Goal: Navigation & Orientation: Find specific page/section

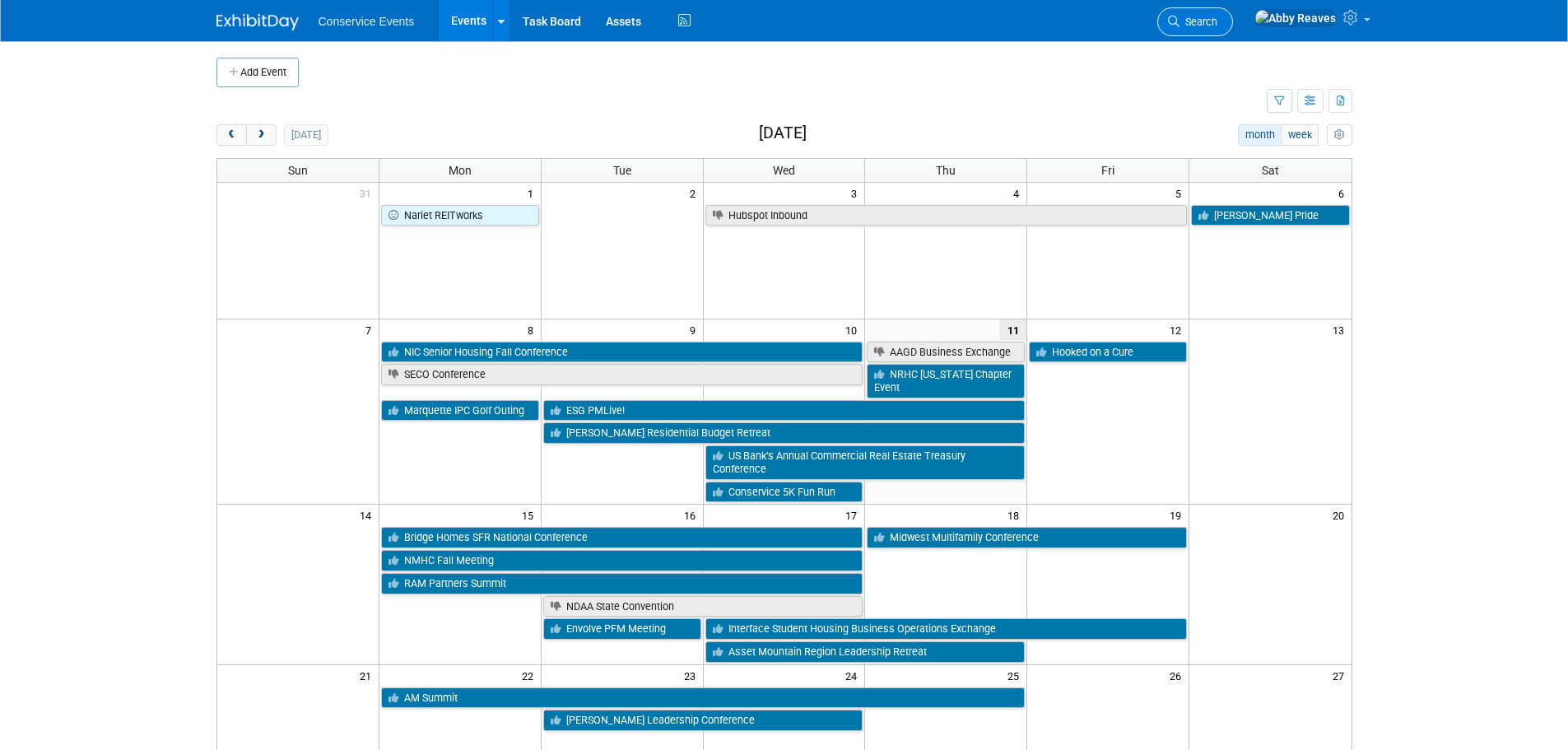
click at [1233, 18] on link "Search" at bounding box center [1195, 22] width 76 height 28
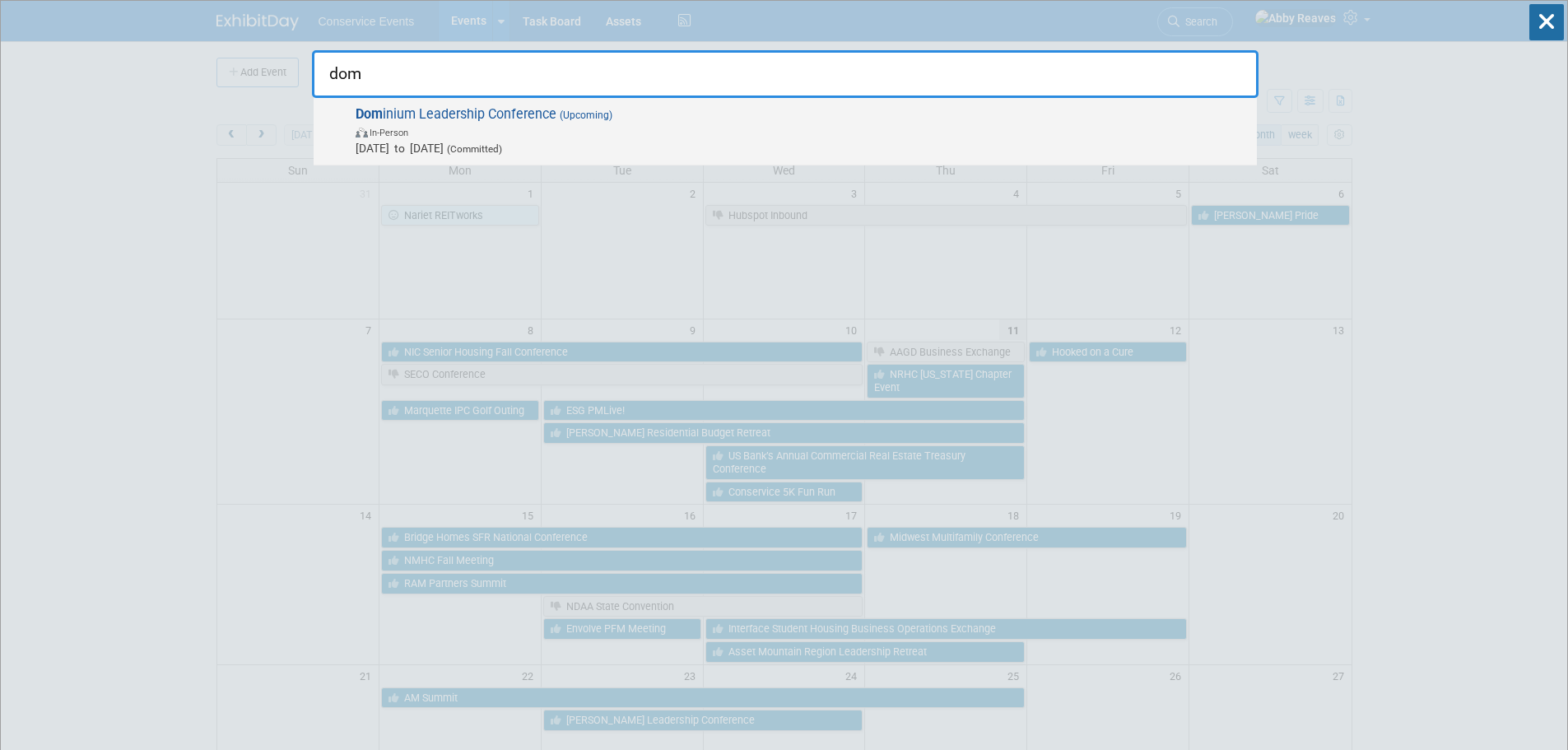
type input "dom"
click at [533, 132] on span "In-Person" at bounding box center [802, 132] width 893 height 17
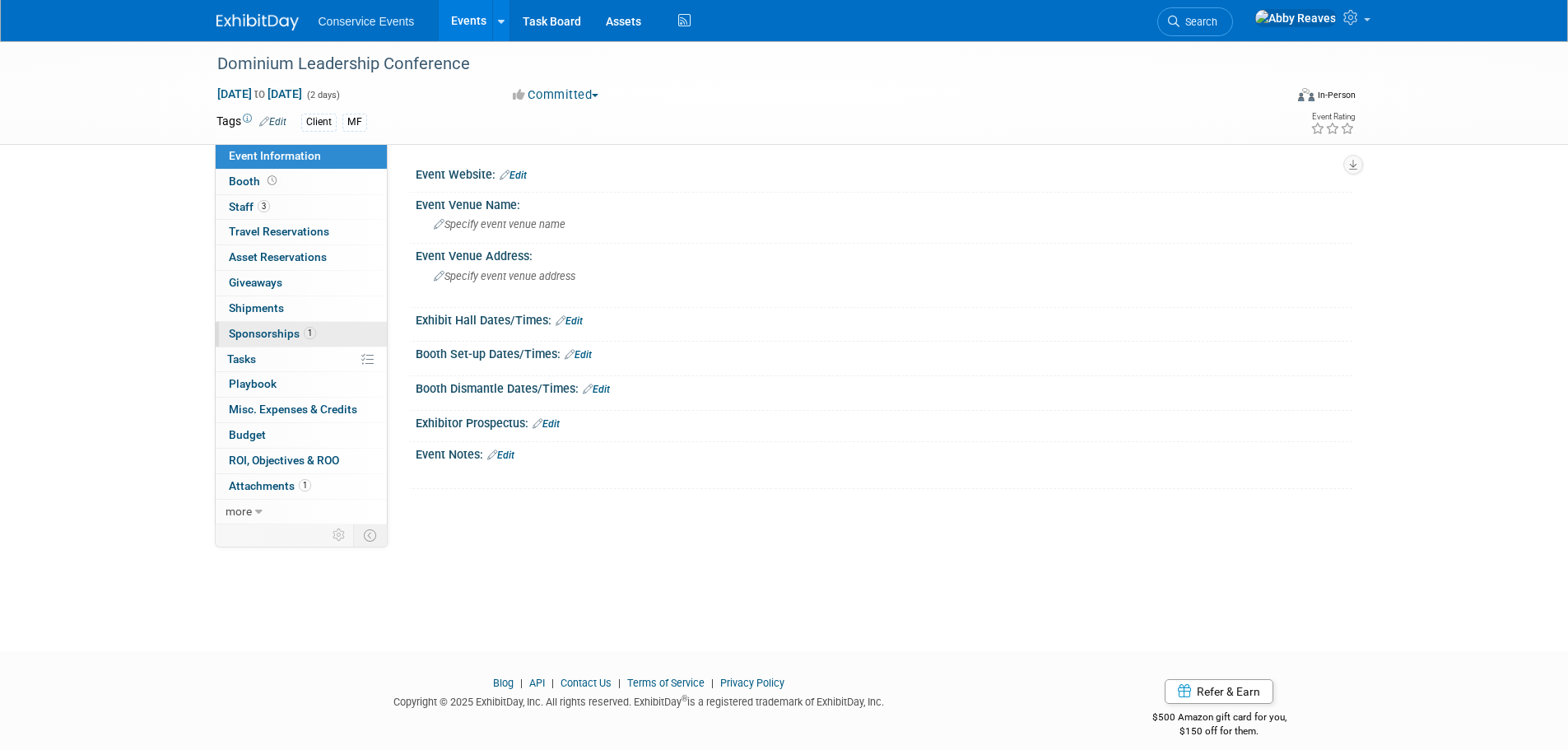
click at [319, 332] on link "1 Sponsorships 1" at bounding box center [301, 334] width 172 height 25
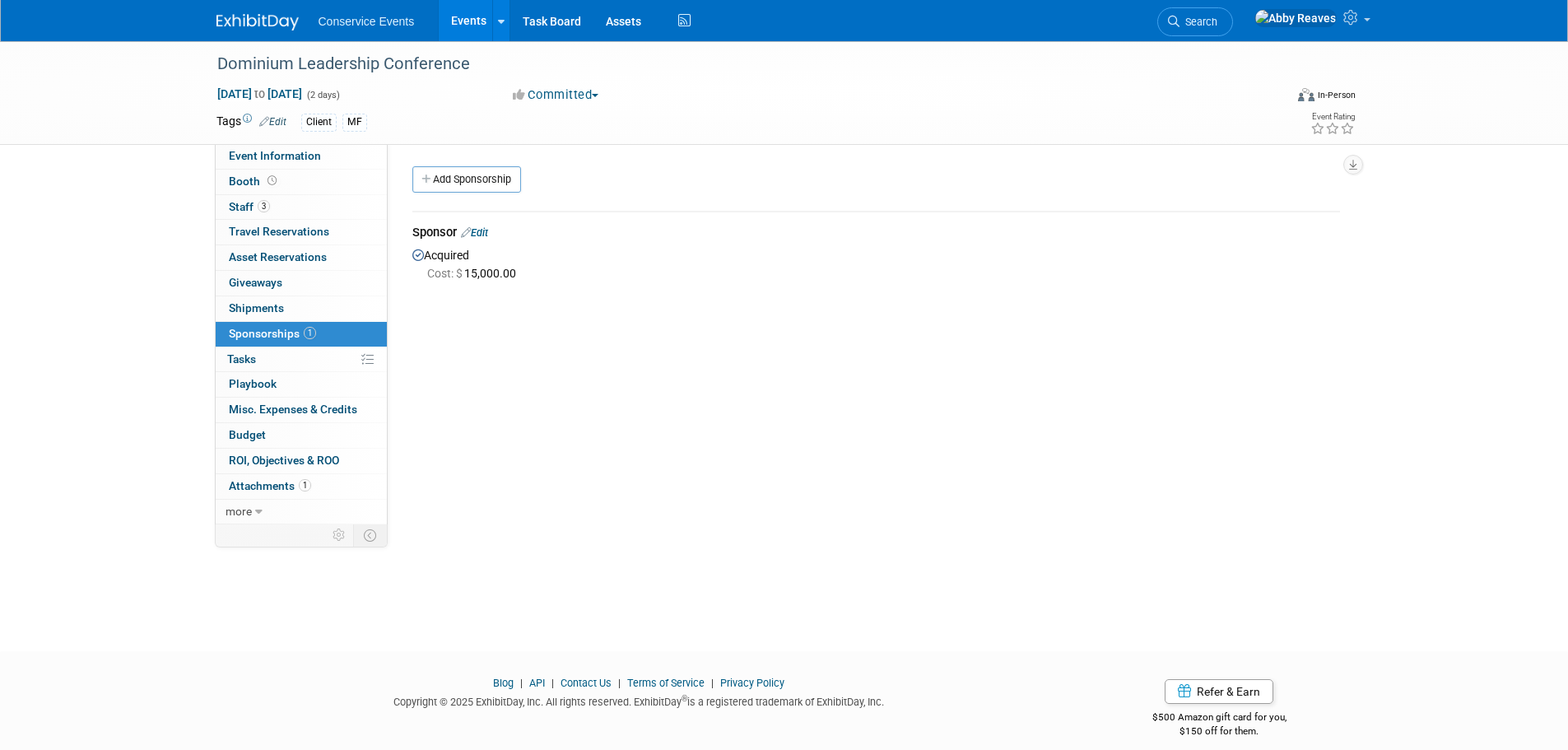
click at [489, 228] on link "Edit" at bounding box center [475, 233] width 27 height 13
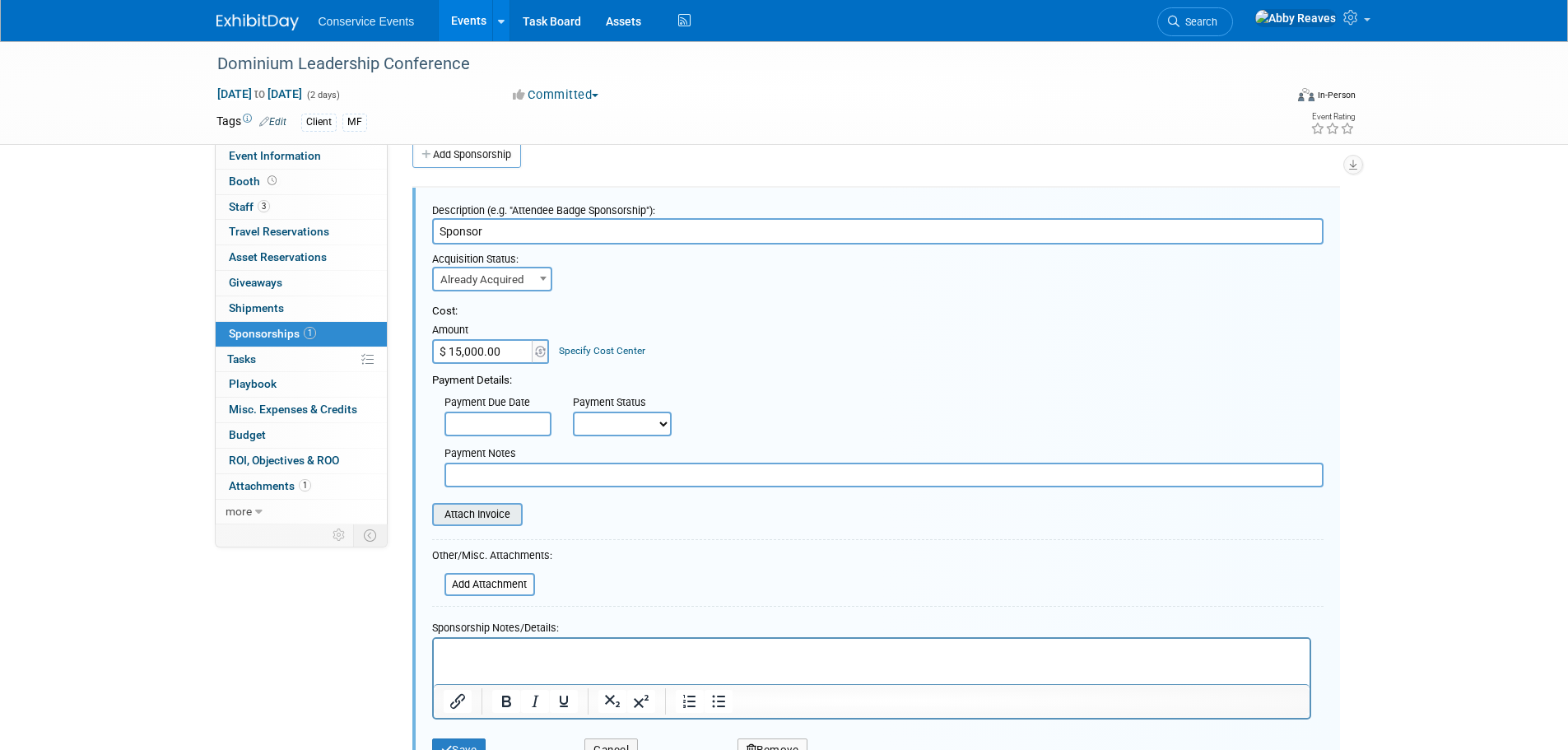
click at [492, 522] on input "file" at bounding box center [423, 514] width 196 height 20
click at [510, 588] on input "file" at bounding box center [436, 585] width 196 height 20
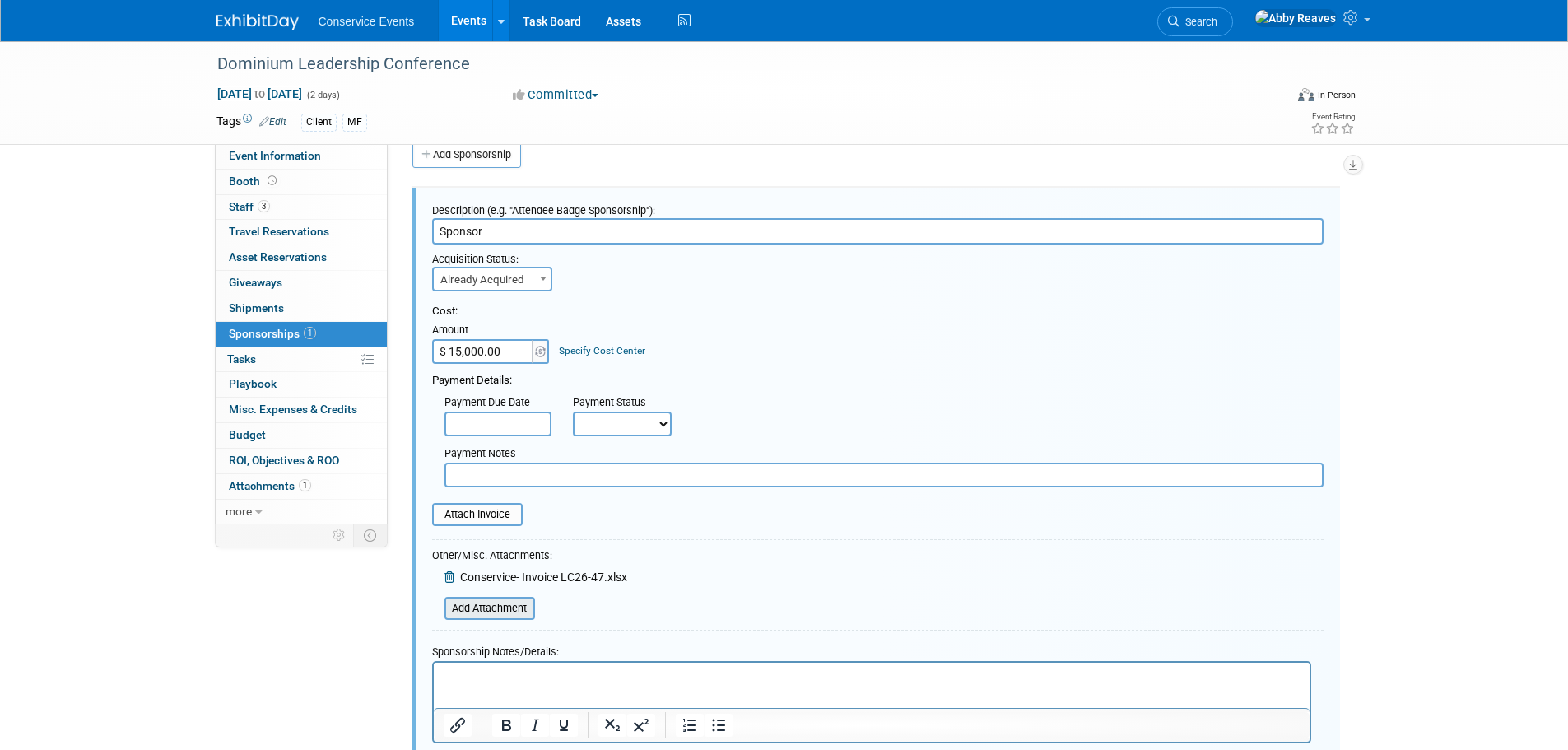
click at [524, 603] on input "file" at bounding box center [436, 609] width 196 height 20
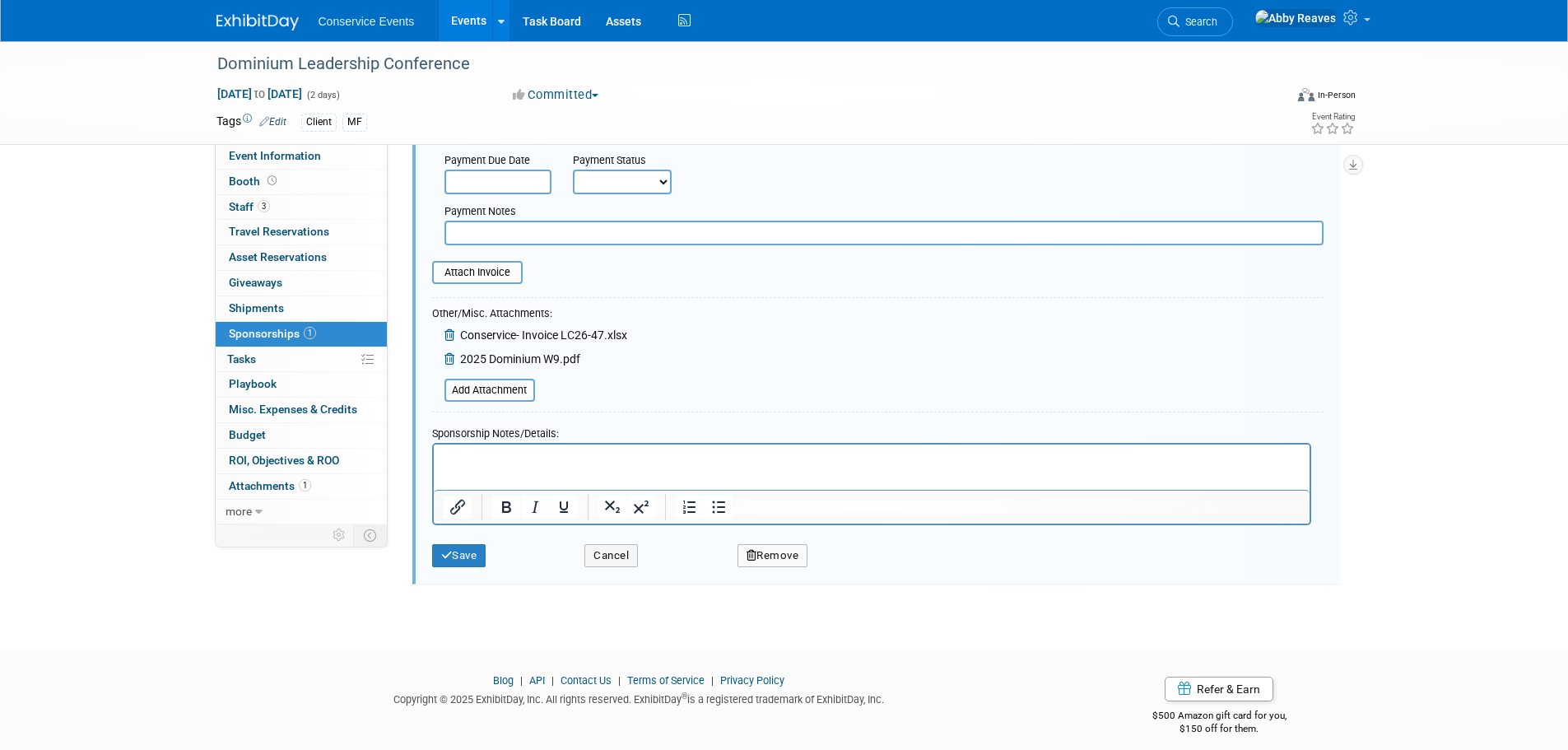
scroll to position [272, 0]
drag, startPoint x: 479, startPoint y: 548, endPoint x: 478, endPoint y: 456, distance: 92.0
click at [478, 548] on button "Save" at bounding box center [459, 551] width 54 height 23
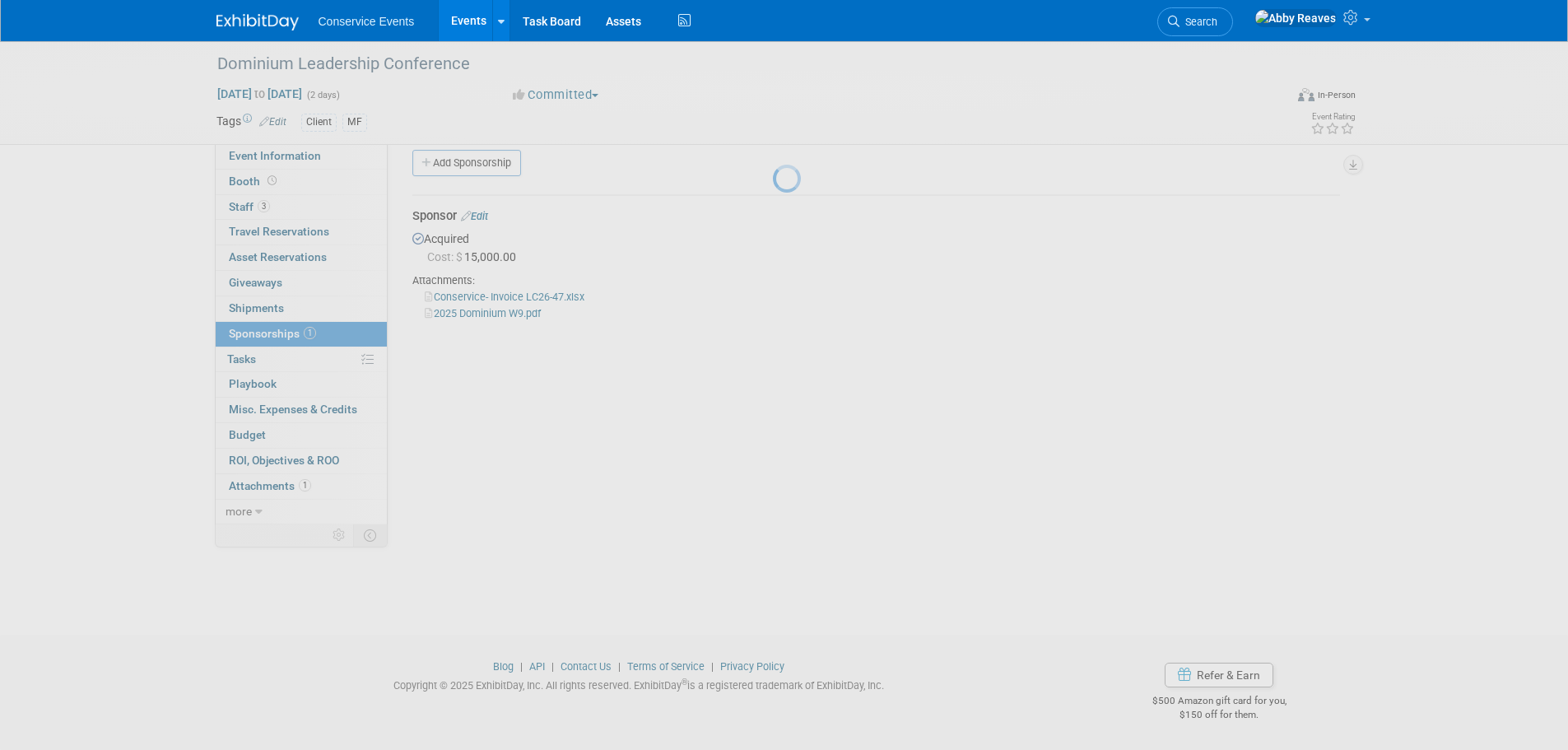
scroll to position [17, 0]
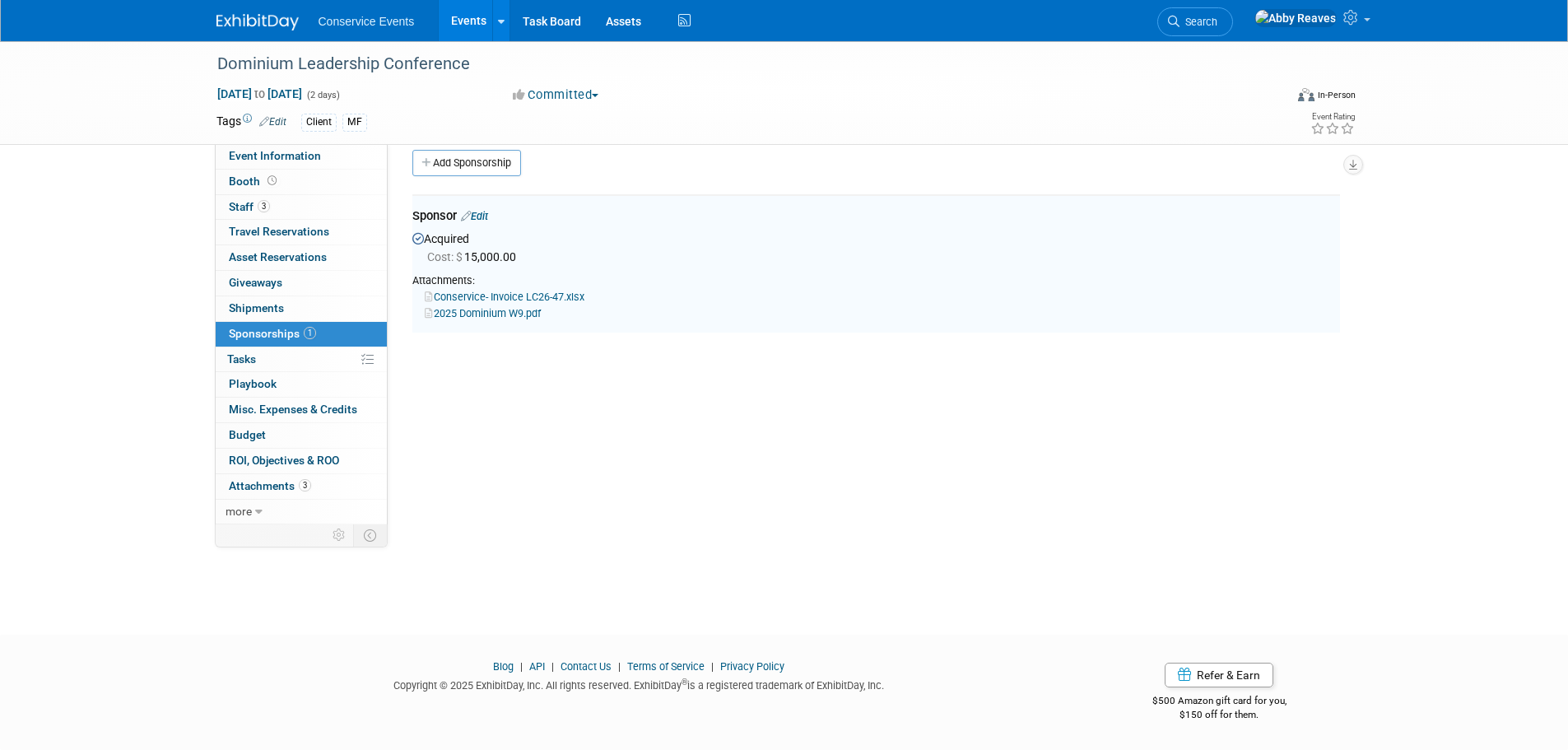
click at [328, 160] on link "Event Information" at bounding box center [301, 156] width 172 height 25
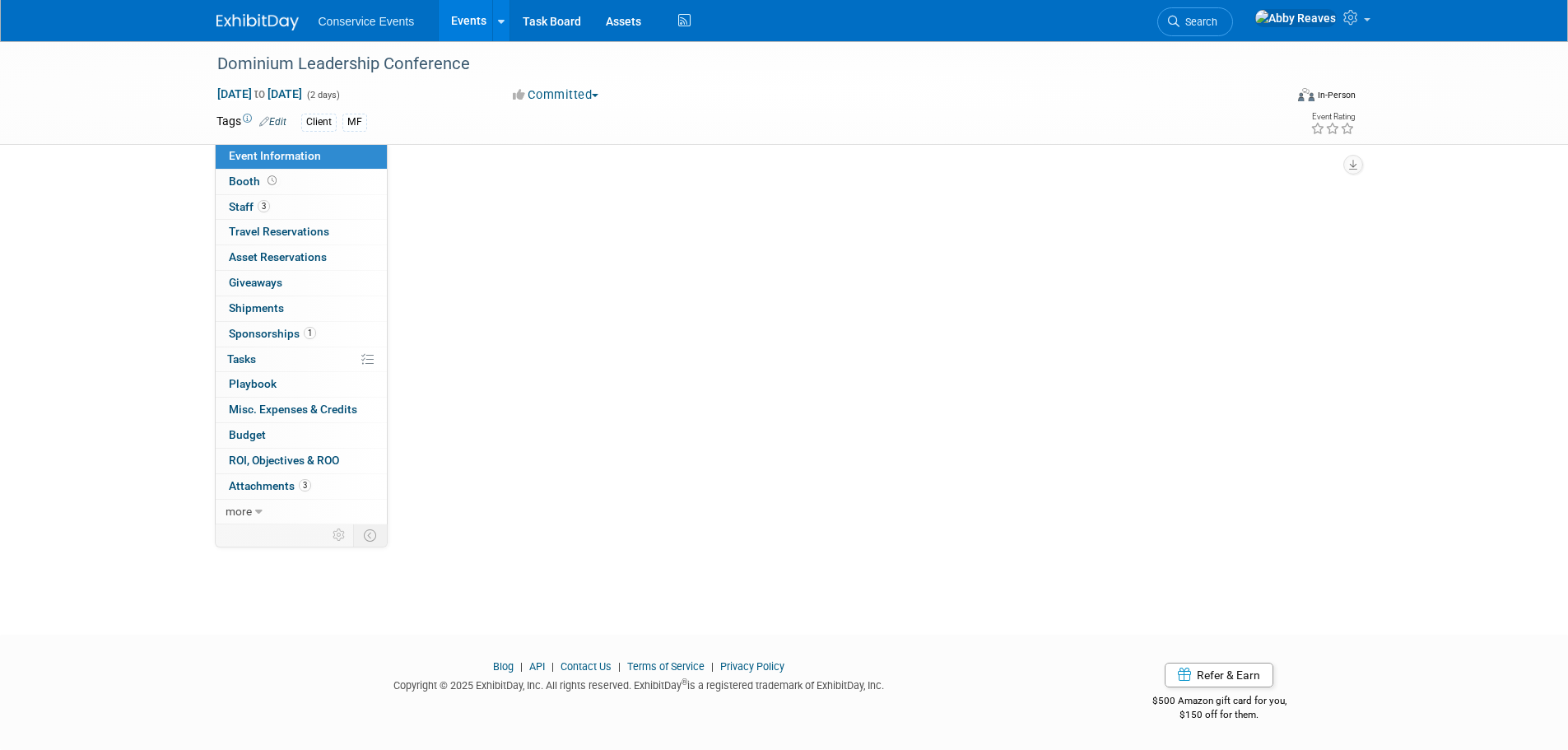
scroll to position [0, 0]
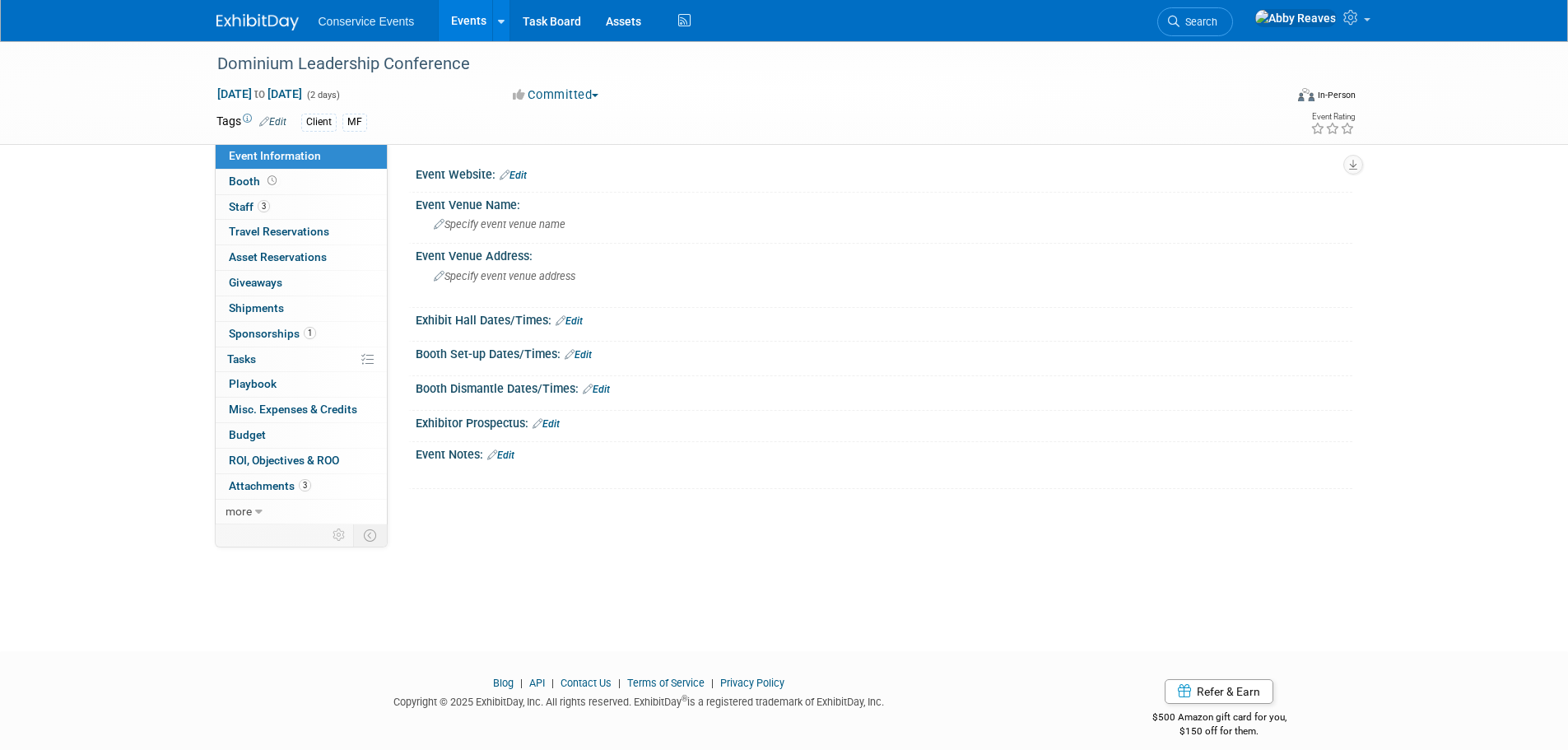
click at [446, 30] on link "Events" at bounding box center [468, 21] width 60 height 41
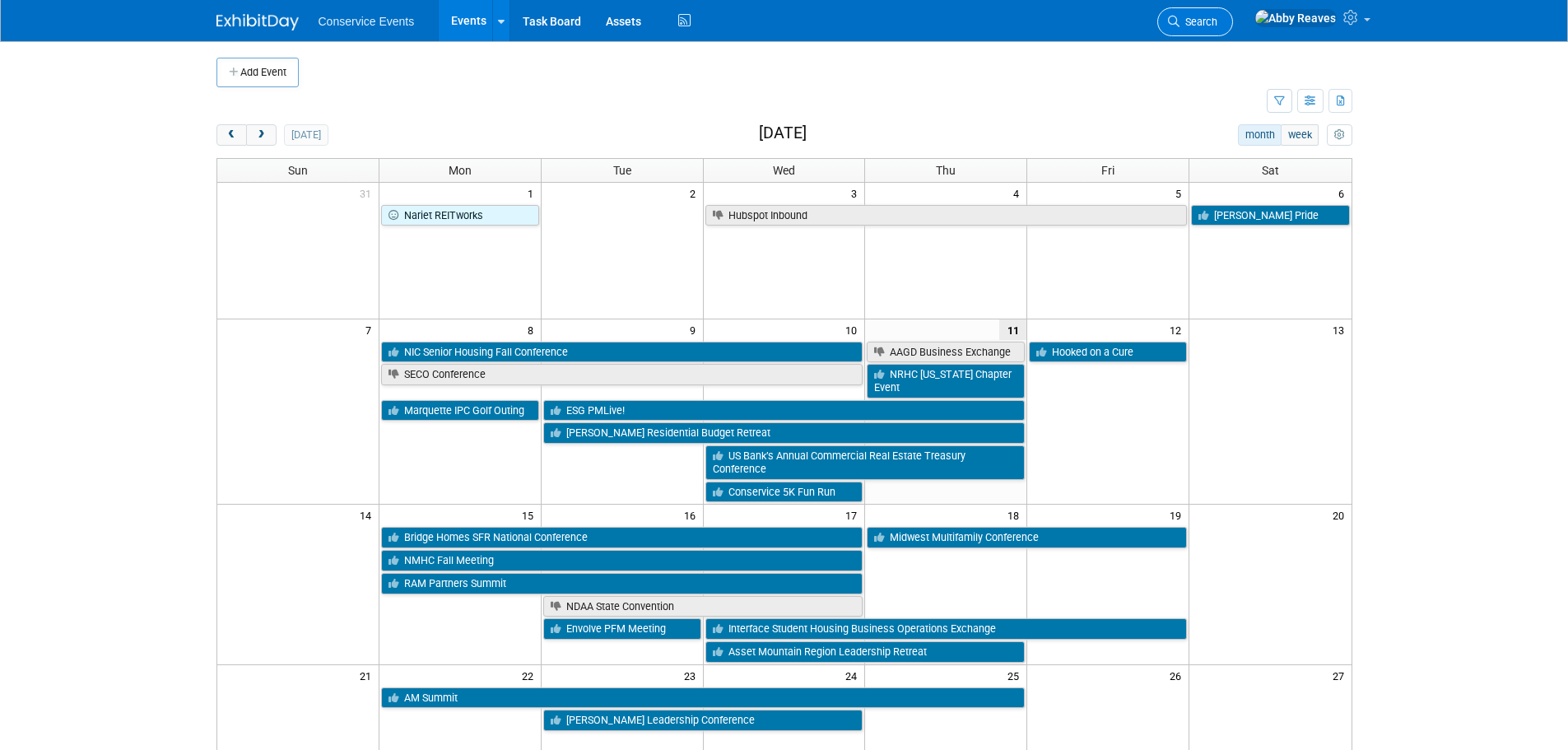
click at [1213, 24] on link "Search" at bounding box center [1195, 22] width 76 height 28
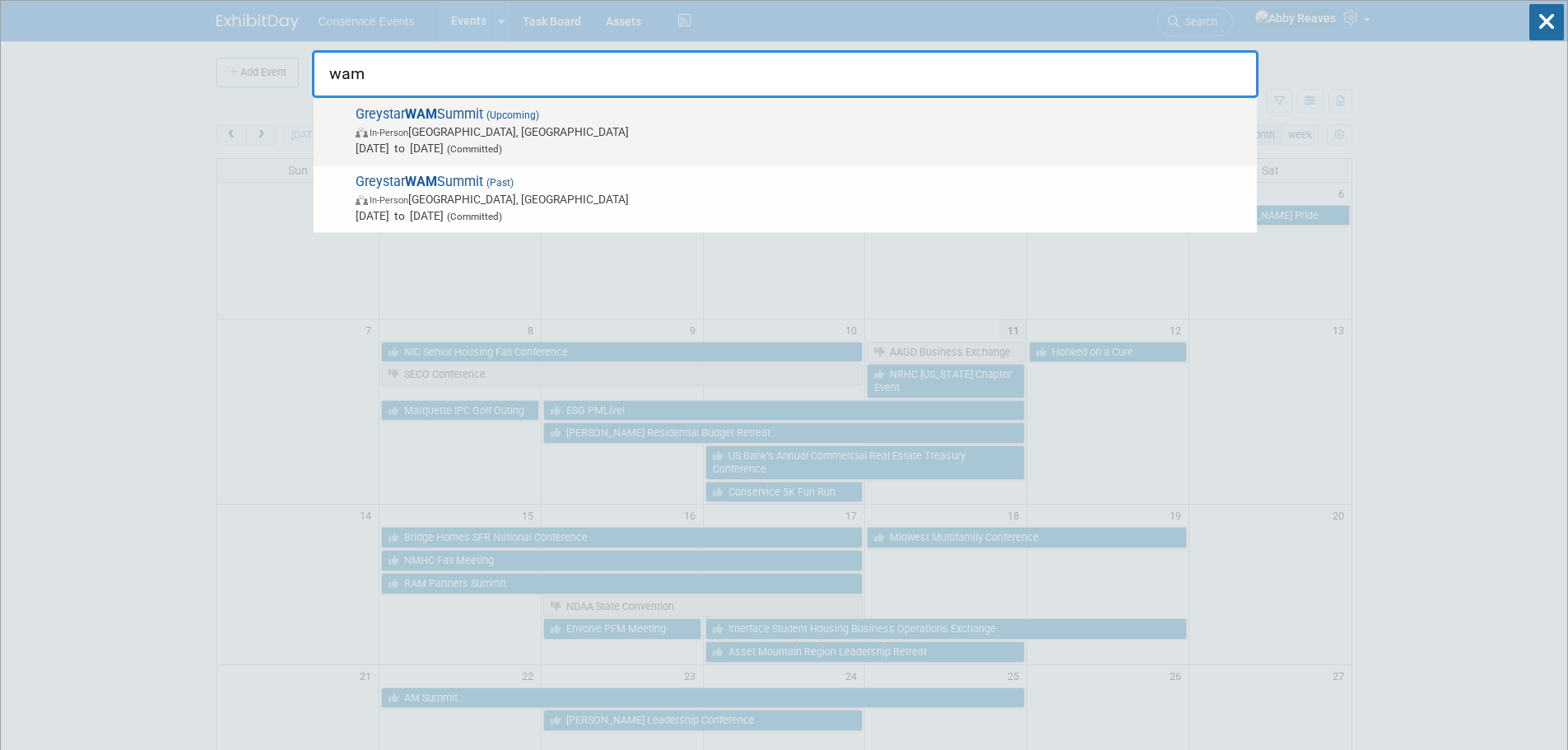
type input "wam"
click at [591, 115] on span "Greystar WAM Summit (Upcoming) In-Person Frisco, TX Oct 27, 2025 to Oct 29, 202…" at bounding box center [799, 131] width 898 height 50
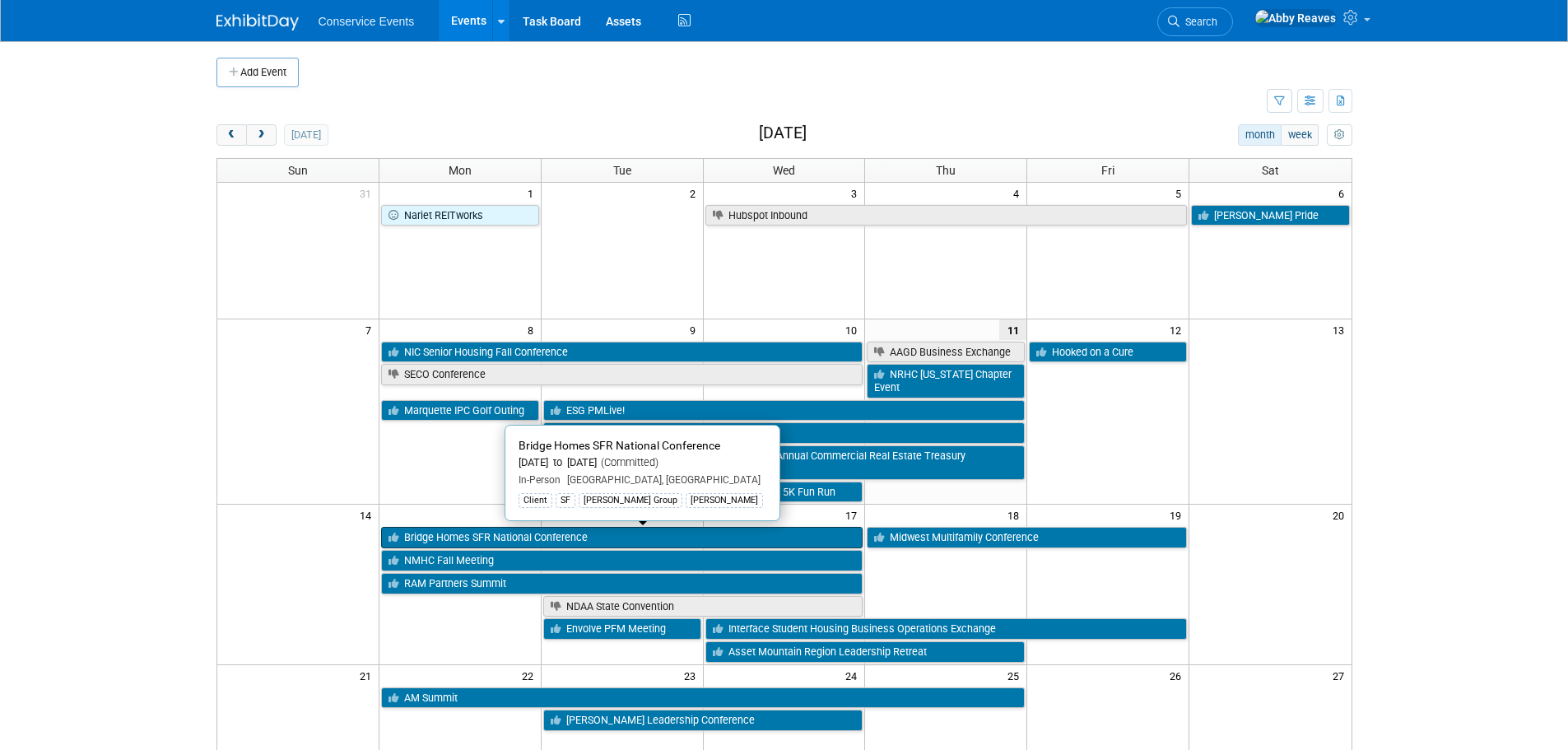
click at [522, 533] on link "Bridge Homes SFR National Conference" at bounding box center [622, 538] width 483 height 22
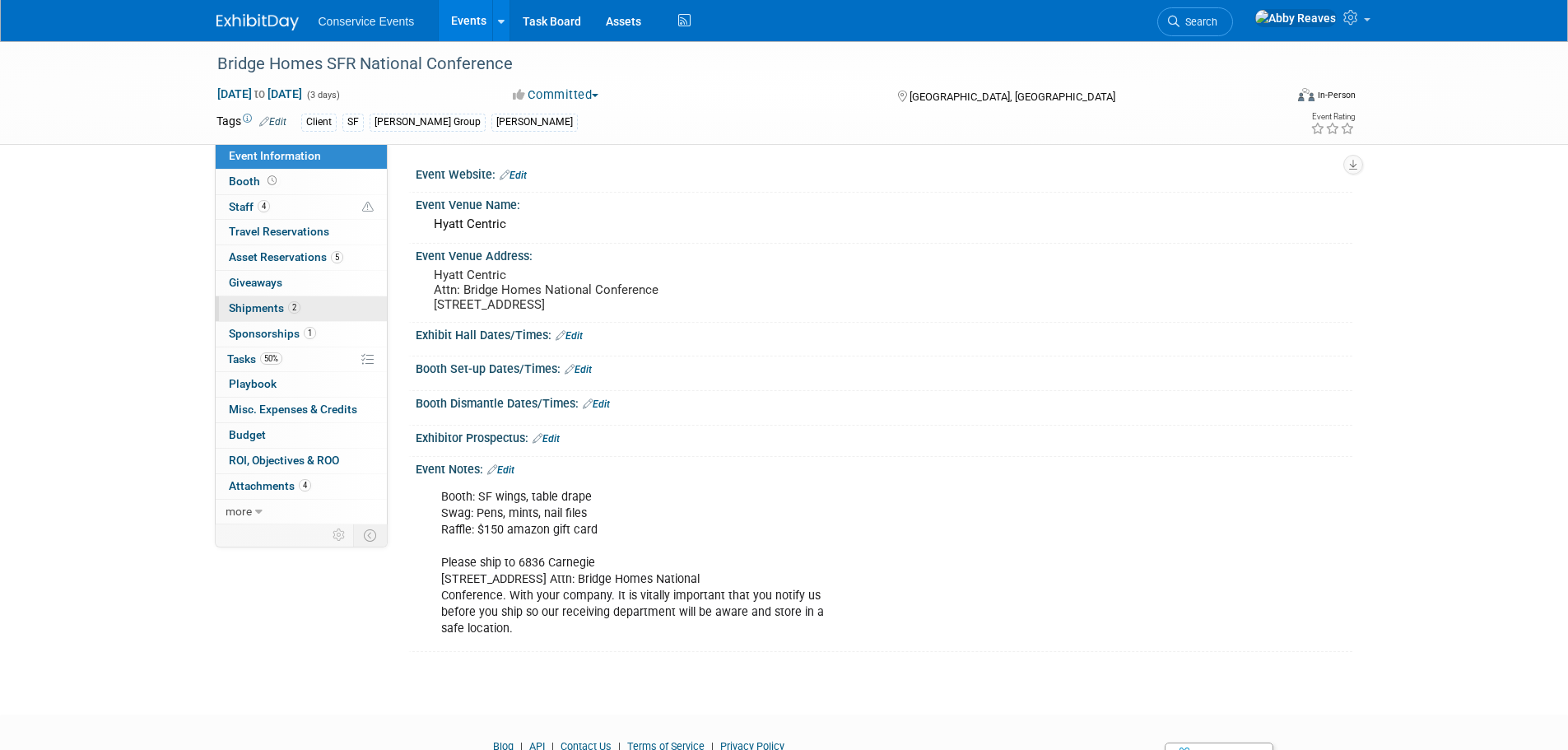
click at [336, 299] on link "2 Shipments 2" at bounding box center [301, 308] width 172 height 25
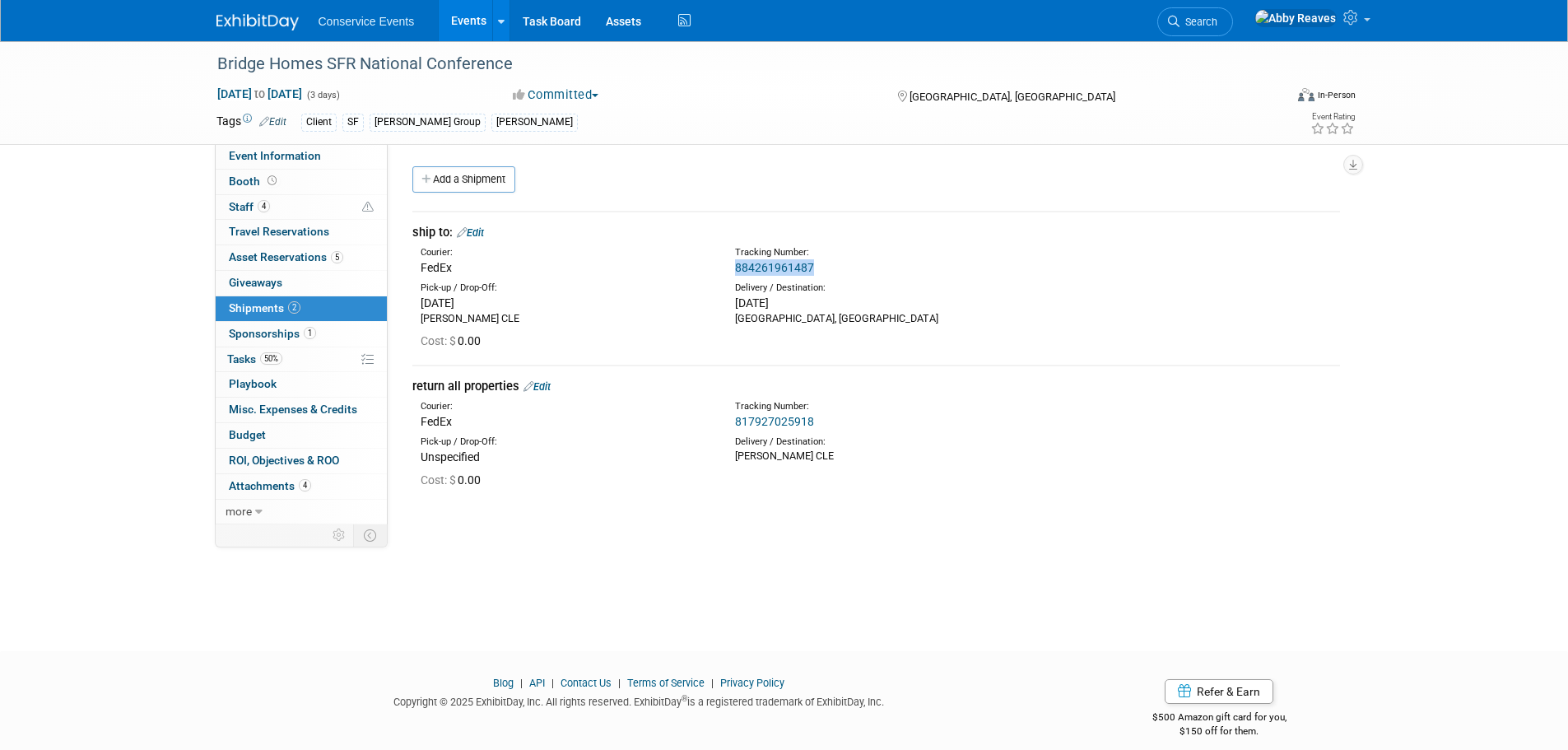
drag, startPoint x: 848, startPoint y: 264, endPoint x: 734, endPoint y: 266, distance: 114.0
click at [734, 266] on div "Tracking Number: 884261961487" at bounding box center [919, 261] width 393 height 29
copy link "884261961487"
click at [637, 182] on div "Add a Shipment" at bounding box center [880, 181] width 944 height 30
click at [759, 265] on link "884261961487" at bounding box center [774, 267] width 79 height 13
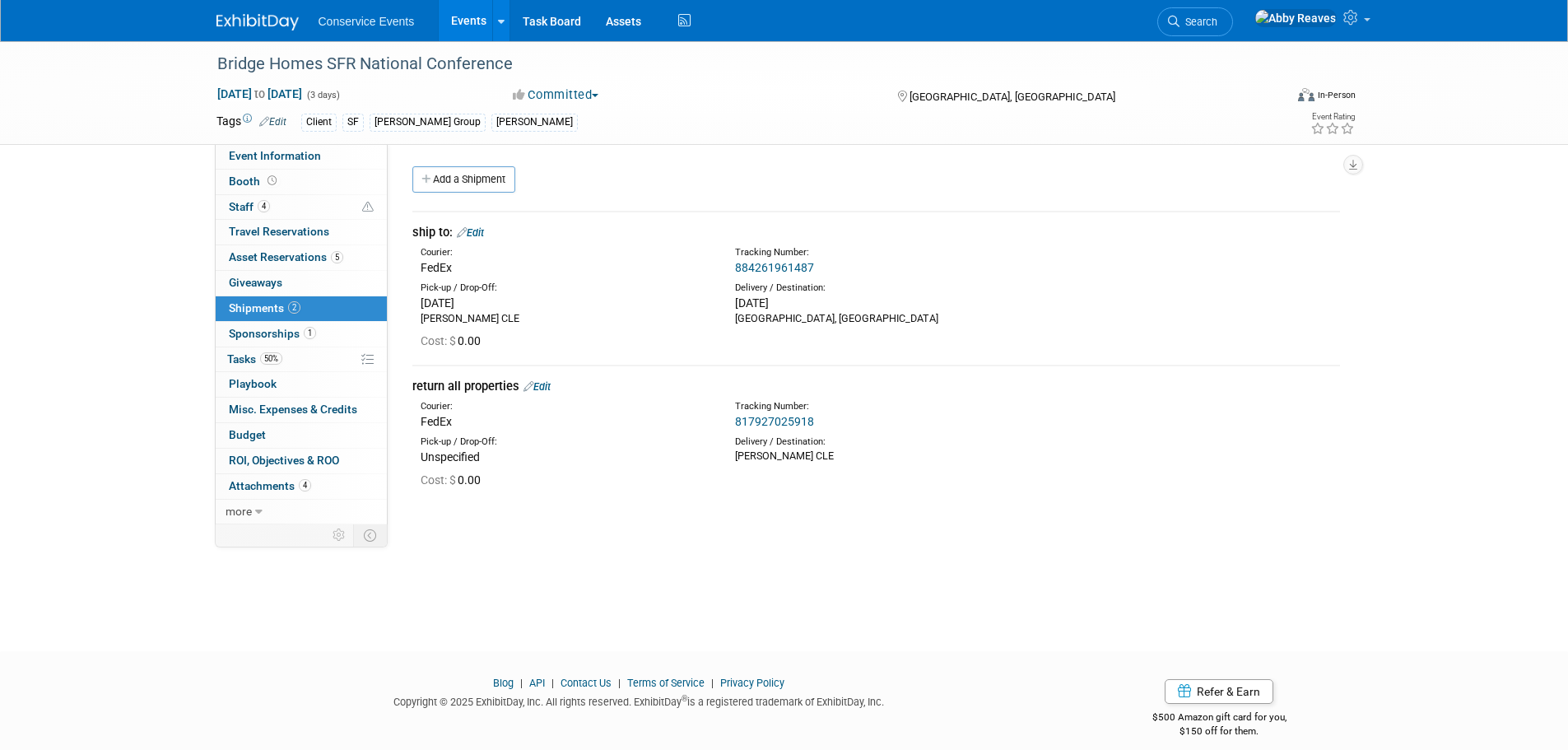
click at [462, 27] on link "Events" at bounding box center [468, 21] width 60 height 41
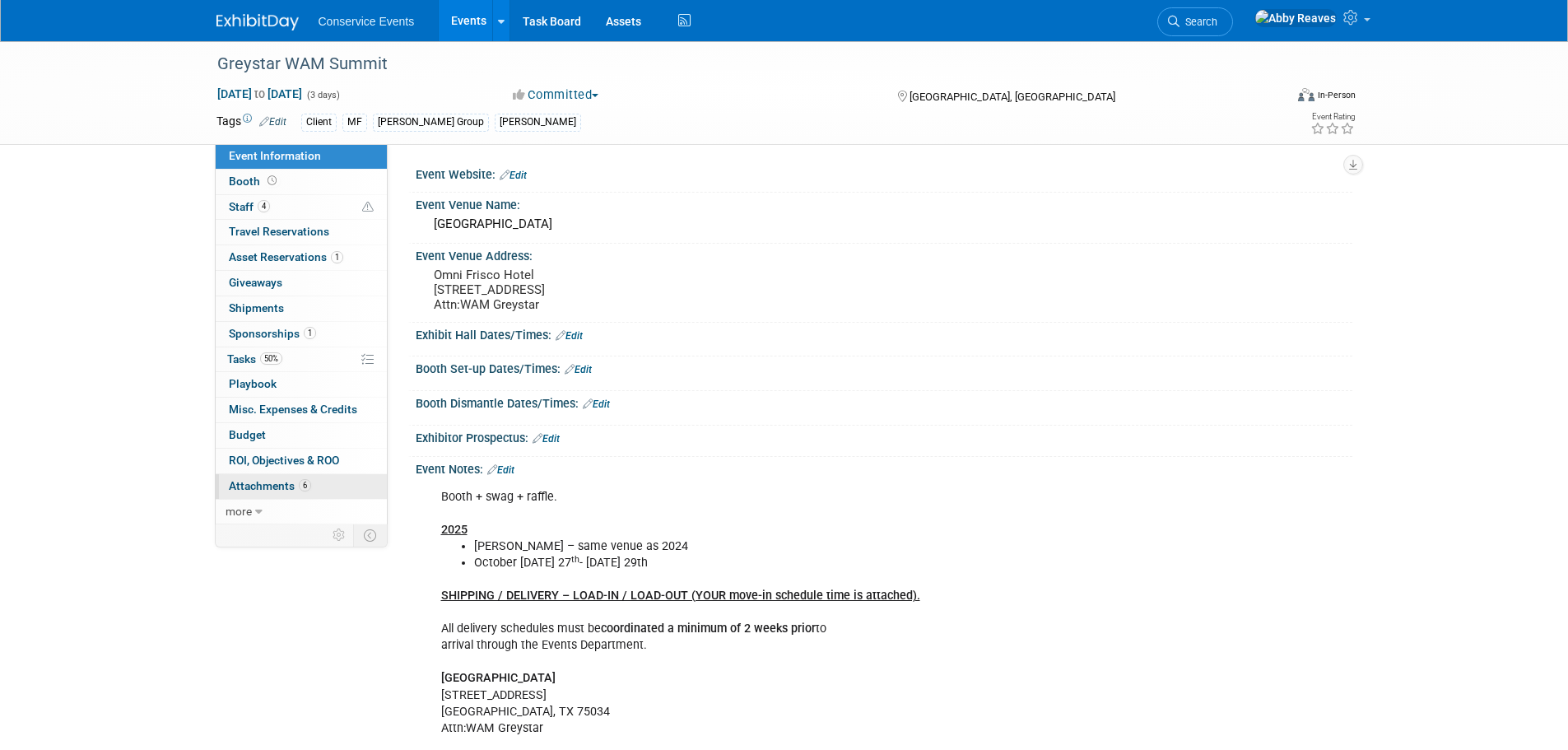
click at [338, 489] on link "6 Attachments 6" at bounding box center [301, 486] width 172 height 25
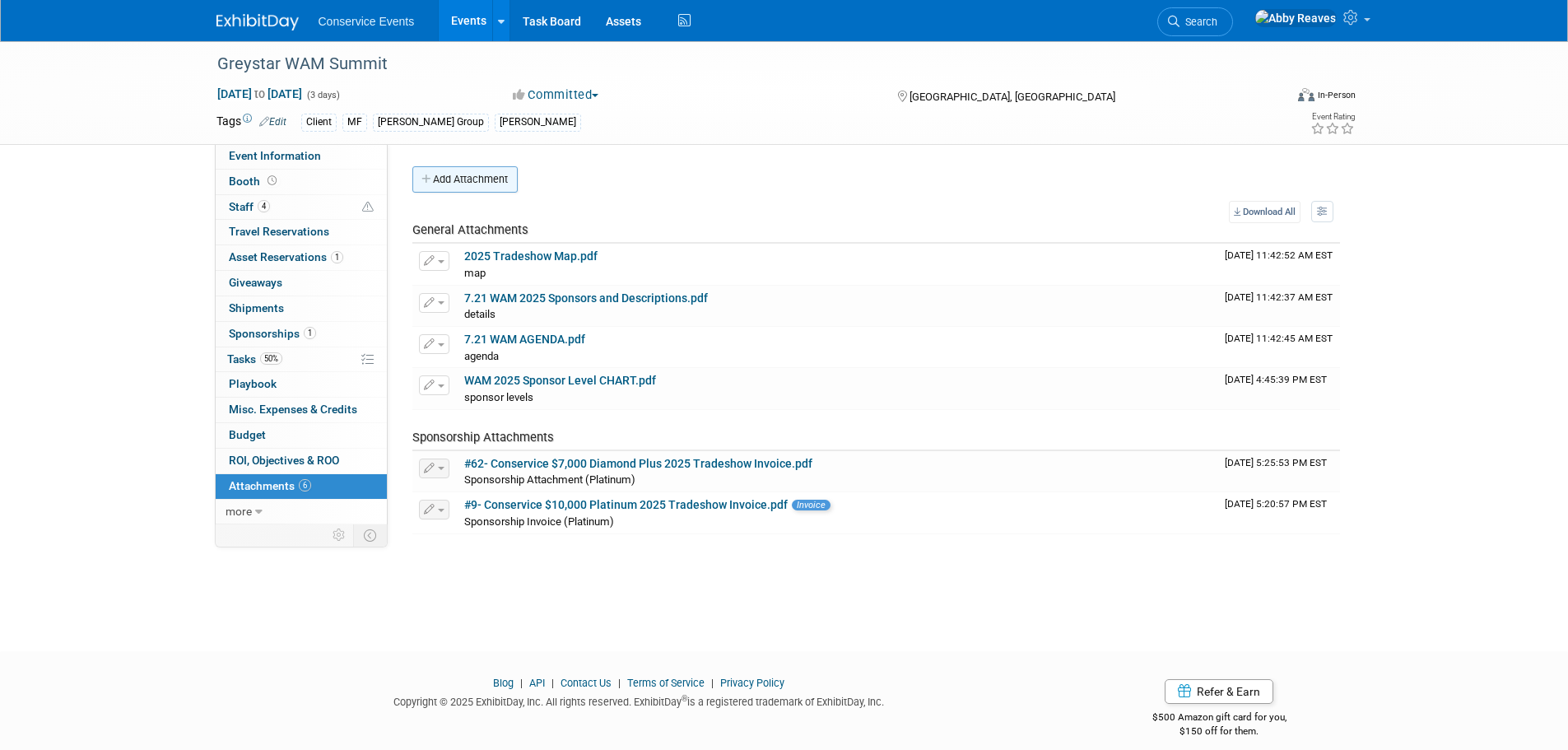
click at [498, 177] on button "Add Attachment" at bounding box center [464, 179] width 105 height 27
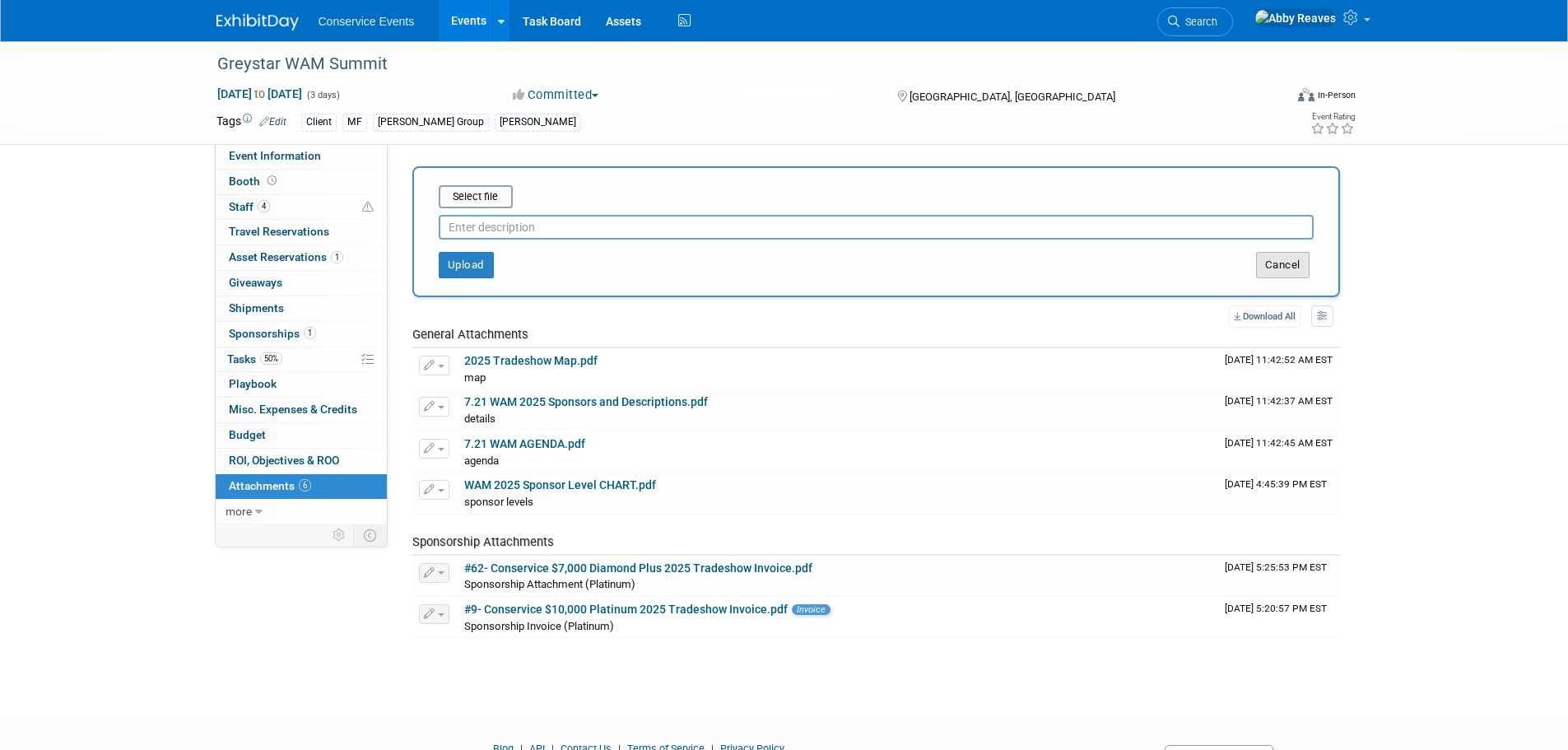
click at [1288, 272] on button "Cancel" at bounding box center [1282, 265] width 54 height 27
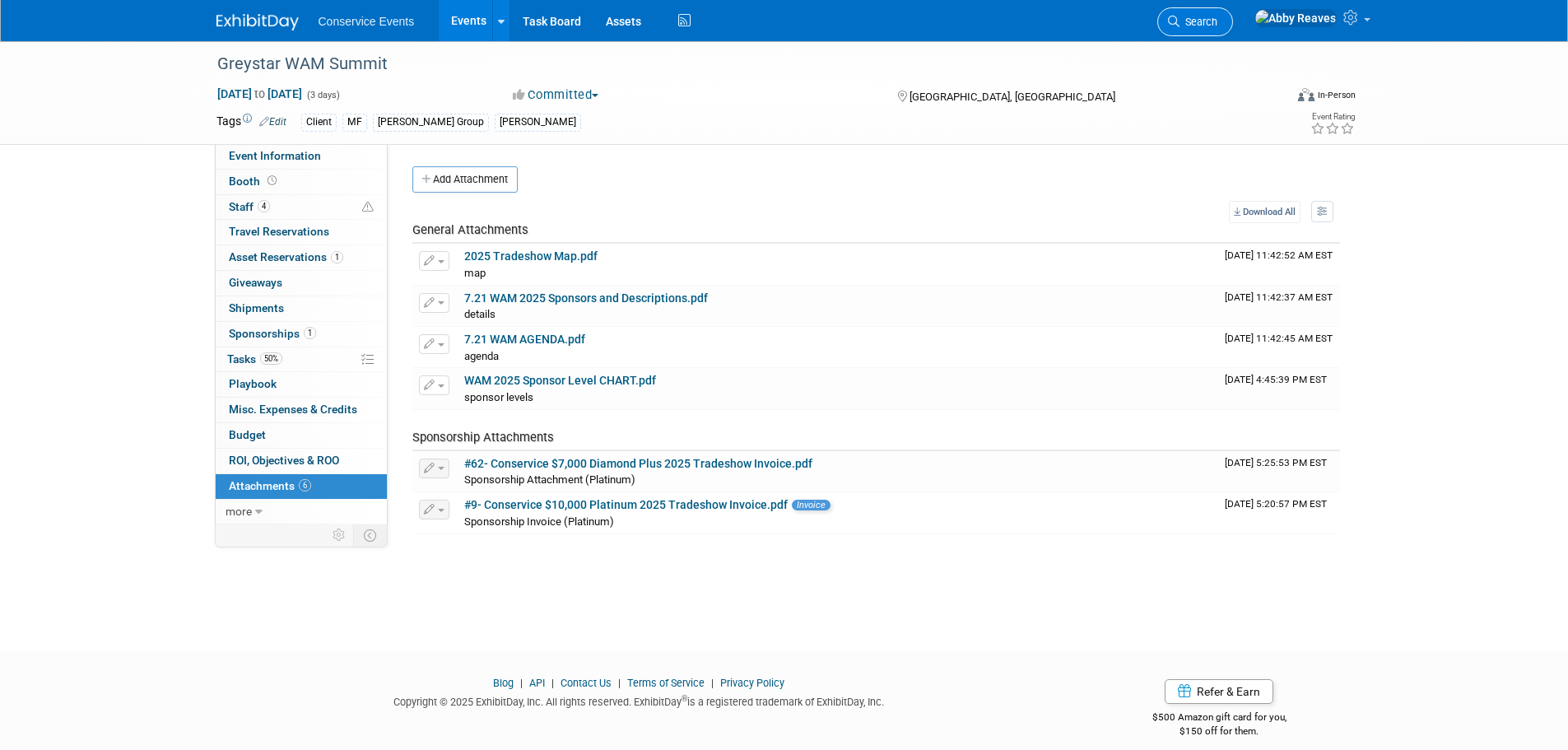
click at [1233, 15] on link "Search" at bounding box center [1195, 22] width 76 height 28
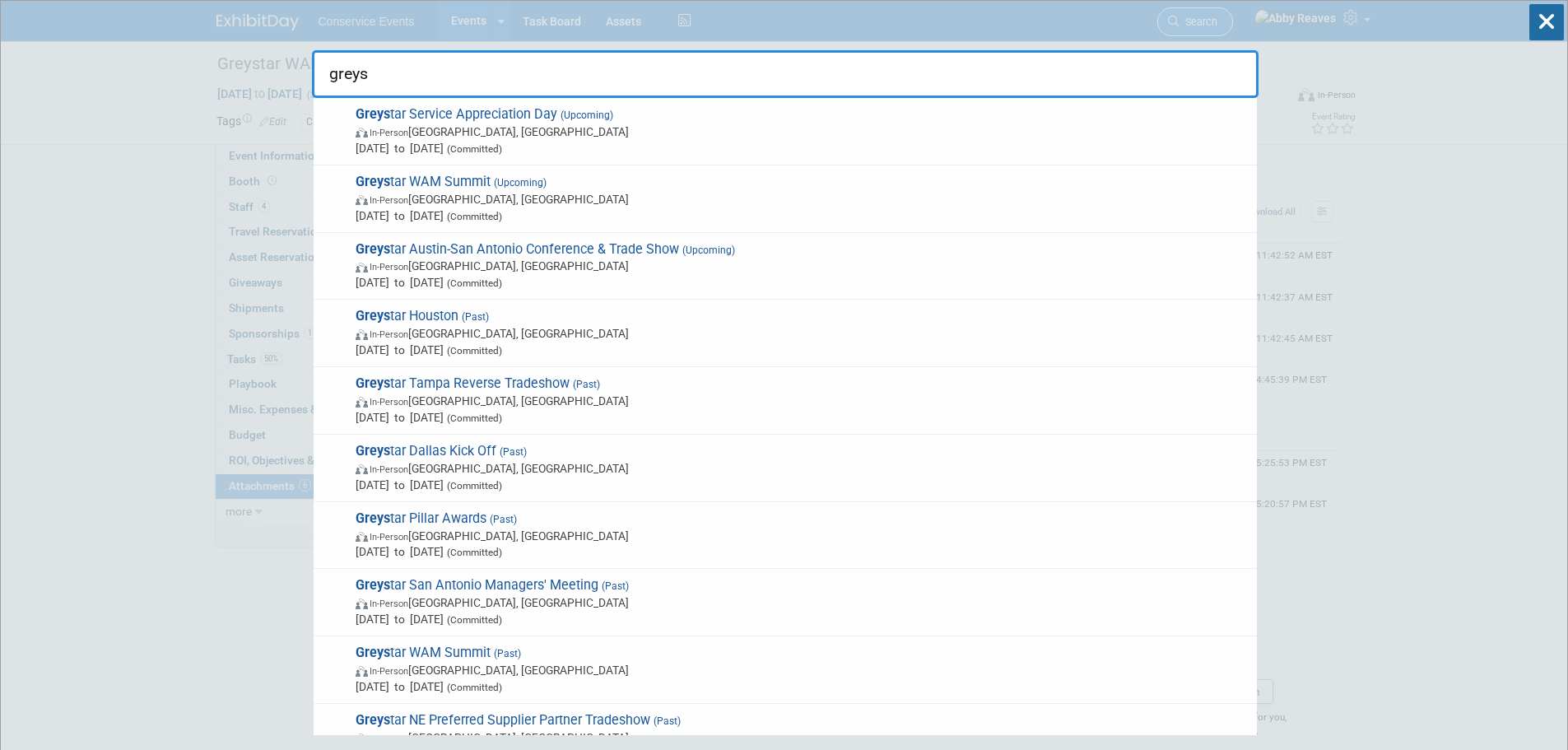
type input "greyst"
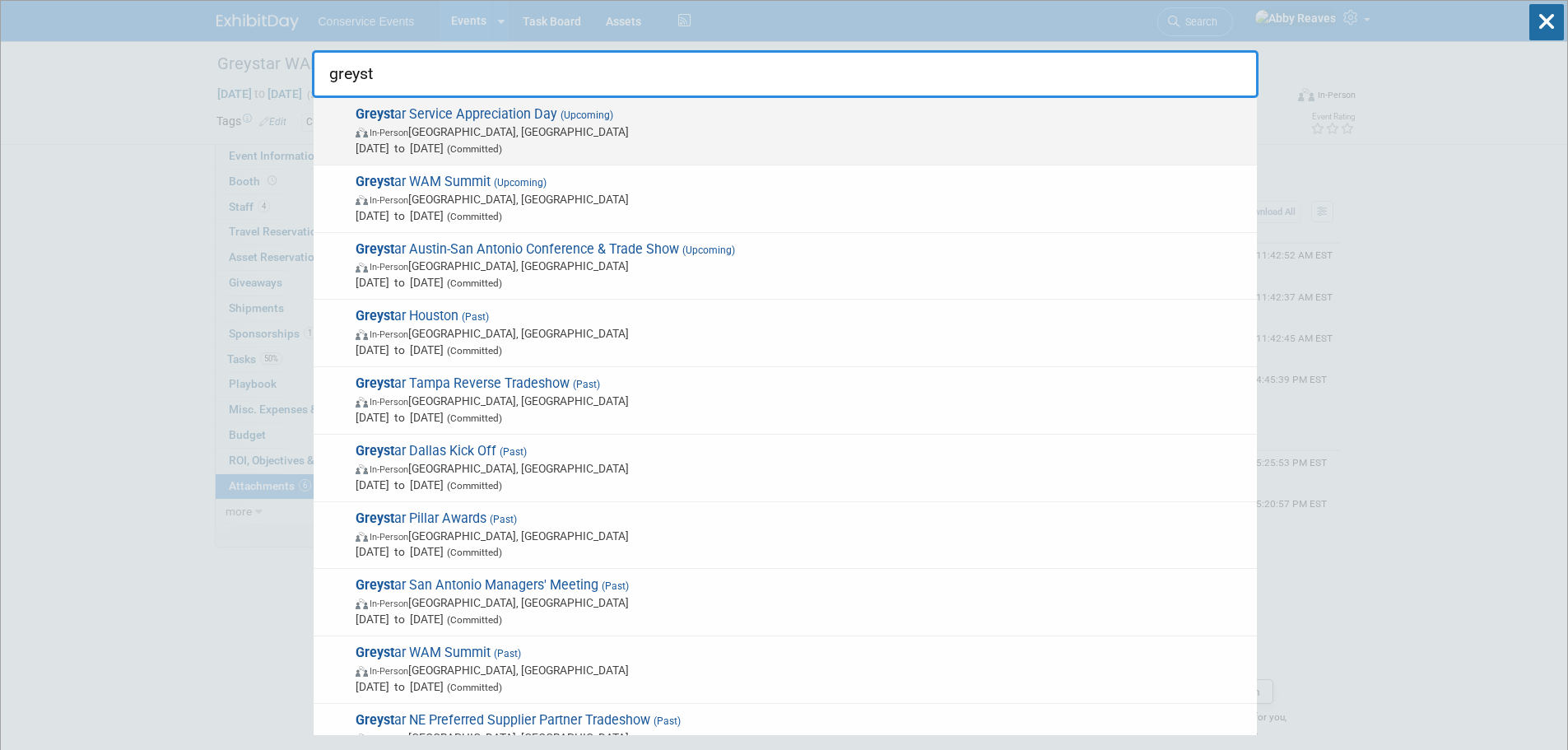
click at [601, 135] on span "In-Person Walnut Creek, CA" at bounding box center [802, 132] width 893 height 17
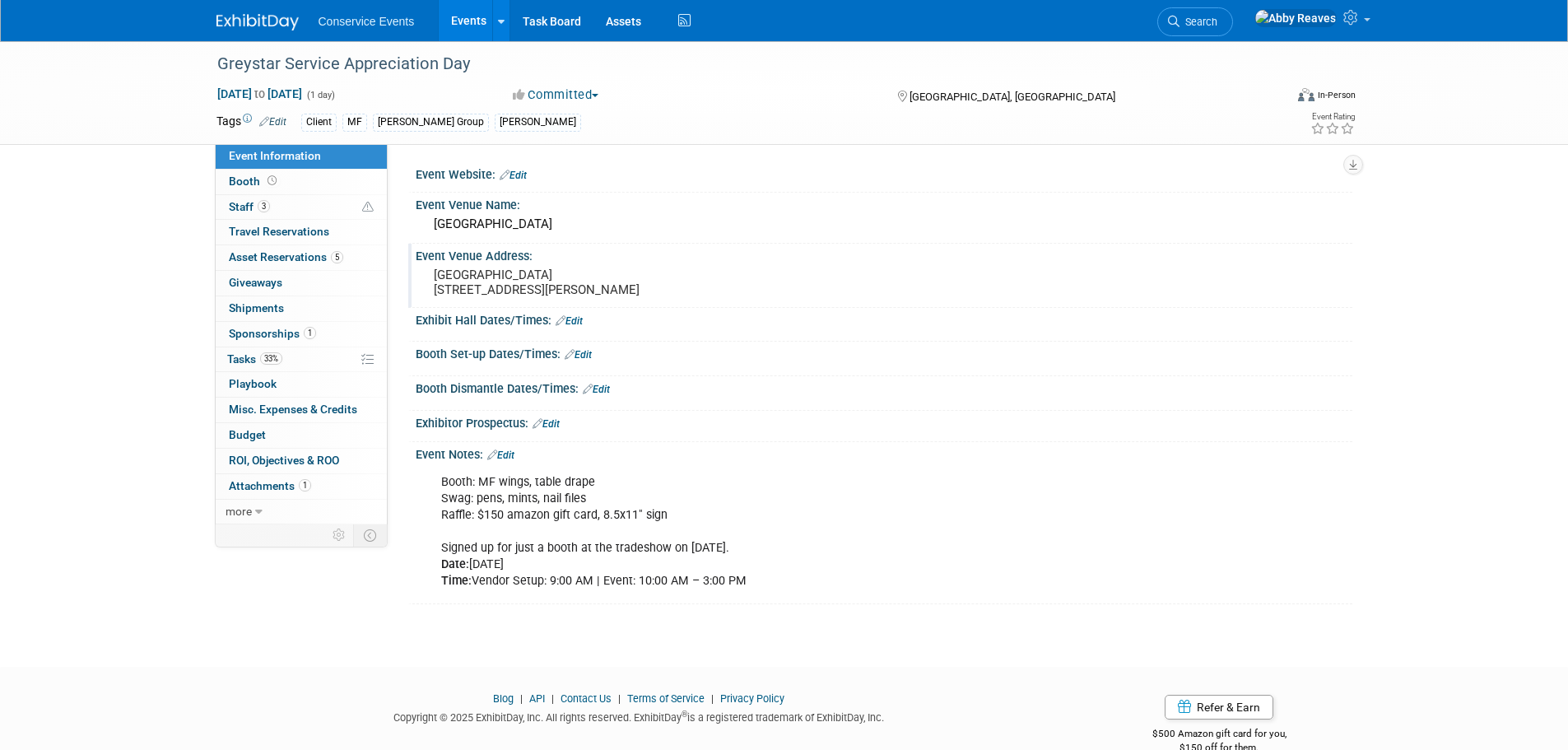
click at [549, 290] on pre "[GEOGRAPHIC_DATA] [STREET_ADDRESS][PERSON_NAME]" at bounding box center [610, 283] width 354 height 29
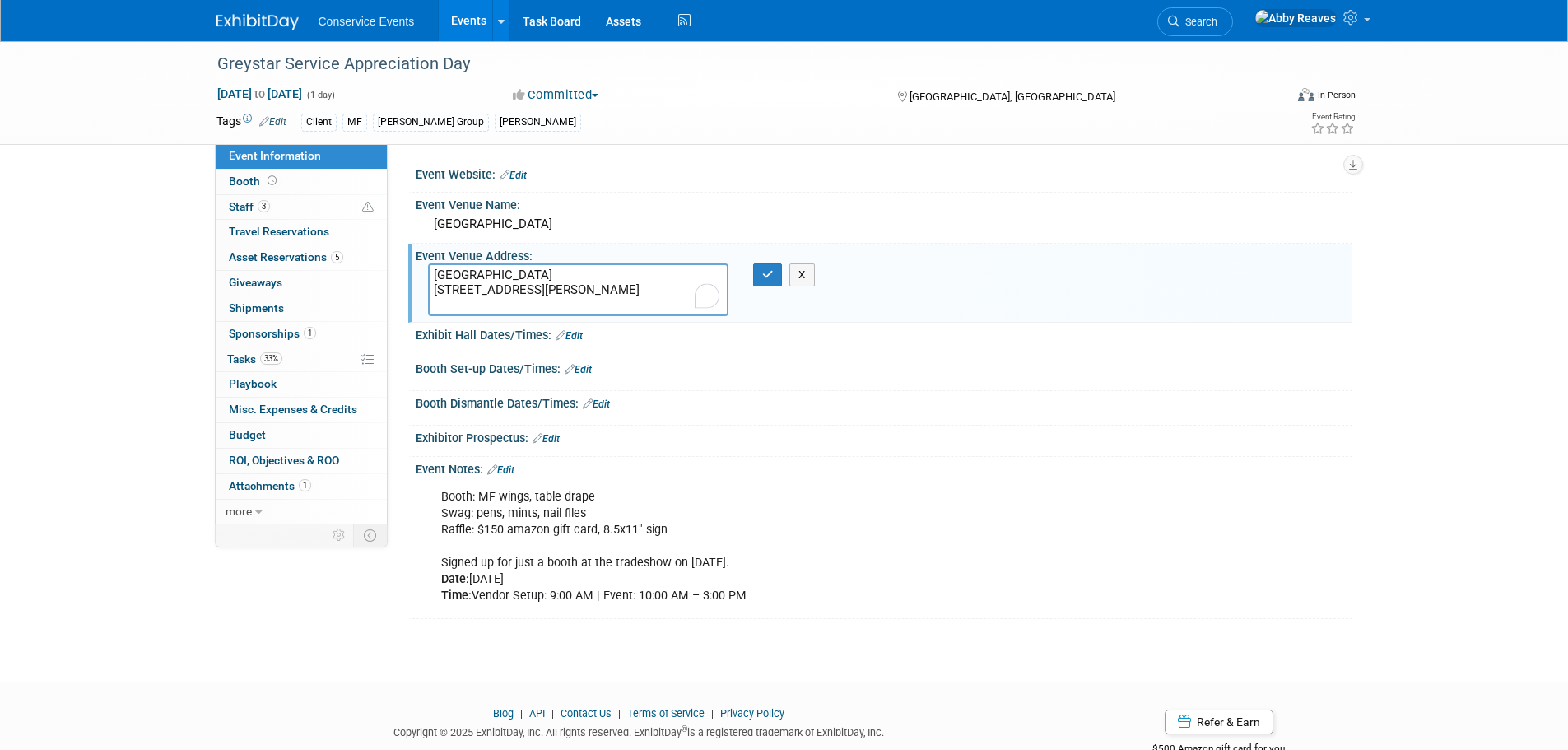
drag, startPoint x: 575, startPoint y: 304, endPoint x: 418, endPoint y: 303, distance: 157.0
click at [418, 303] on div "[GEOGRAPHIC_DATA] [STREET_ADDRESS][PERSON_NAME]" at bounding box center [578, 291] width 325 height 53
click at [530, 306] on textarea "[GEOGRAPHIC_DATA] [STREET_ADDRESS][PERSON_NAME]" at bounding box center [578, 291] width 300 height 53
drag, startPoint x: 528, startPoint y: 302, endPoint x: 427, endPoint y: 310, distance: 101.3
click at [425, 310] on div "[GEOGRAPHIC_DATA] [STREET_ADDRESS][PERSON_NAME]" at bounding box center [578, 291] width 325 height 53
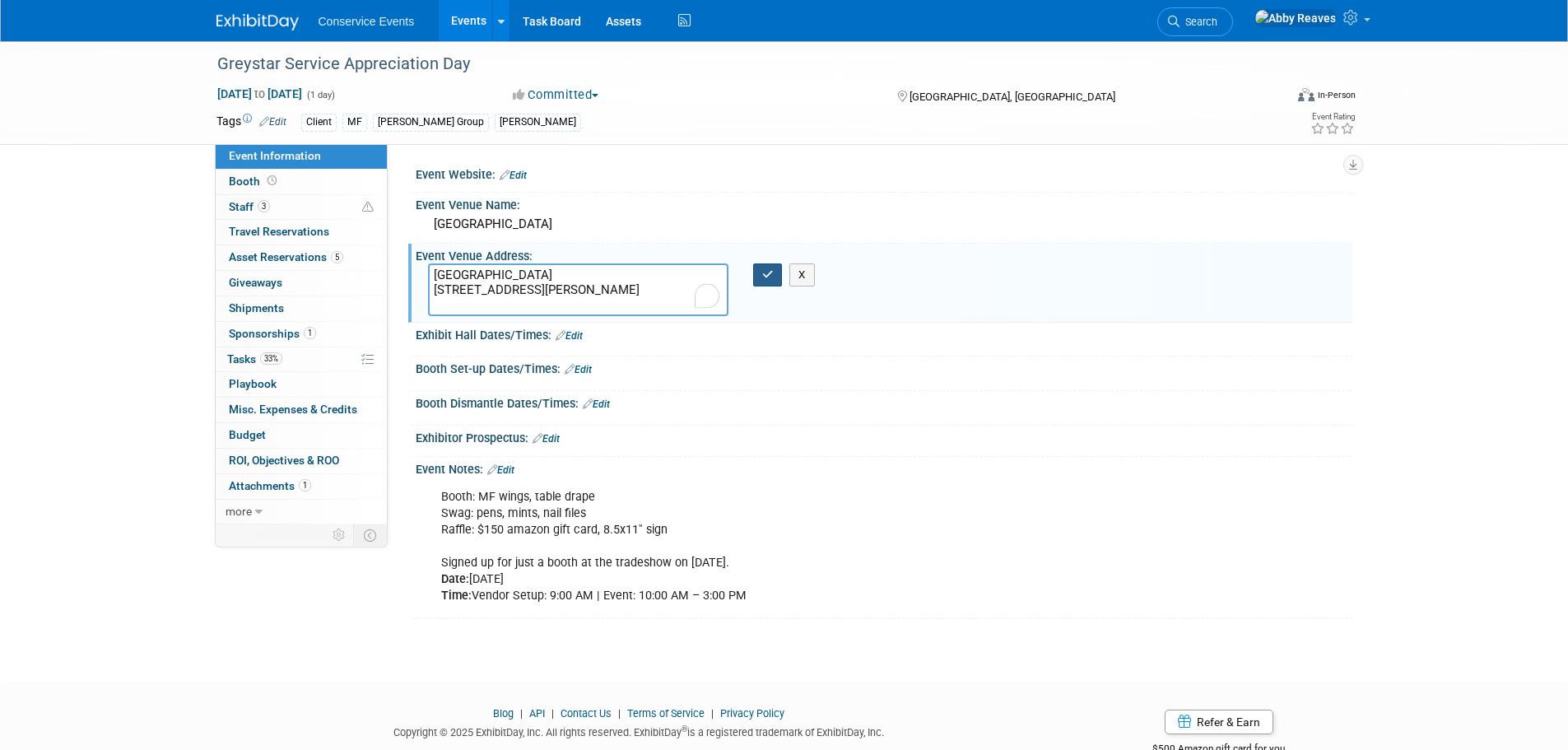
click at [766, 273] on icon "button" at bounding box center [768, 274] width 12 height 11
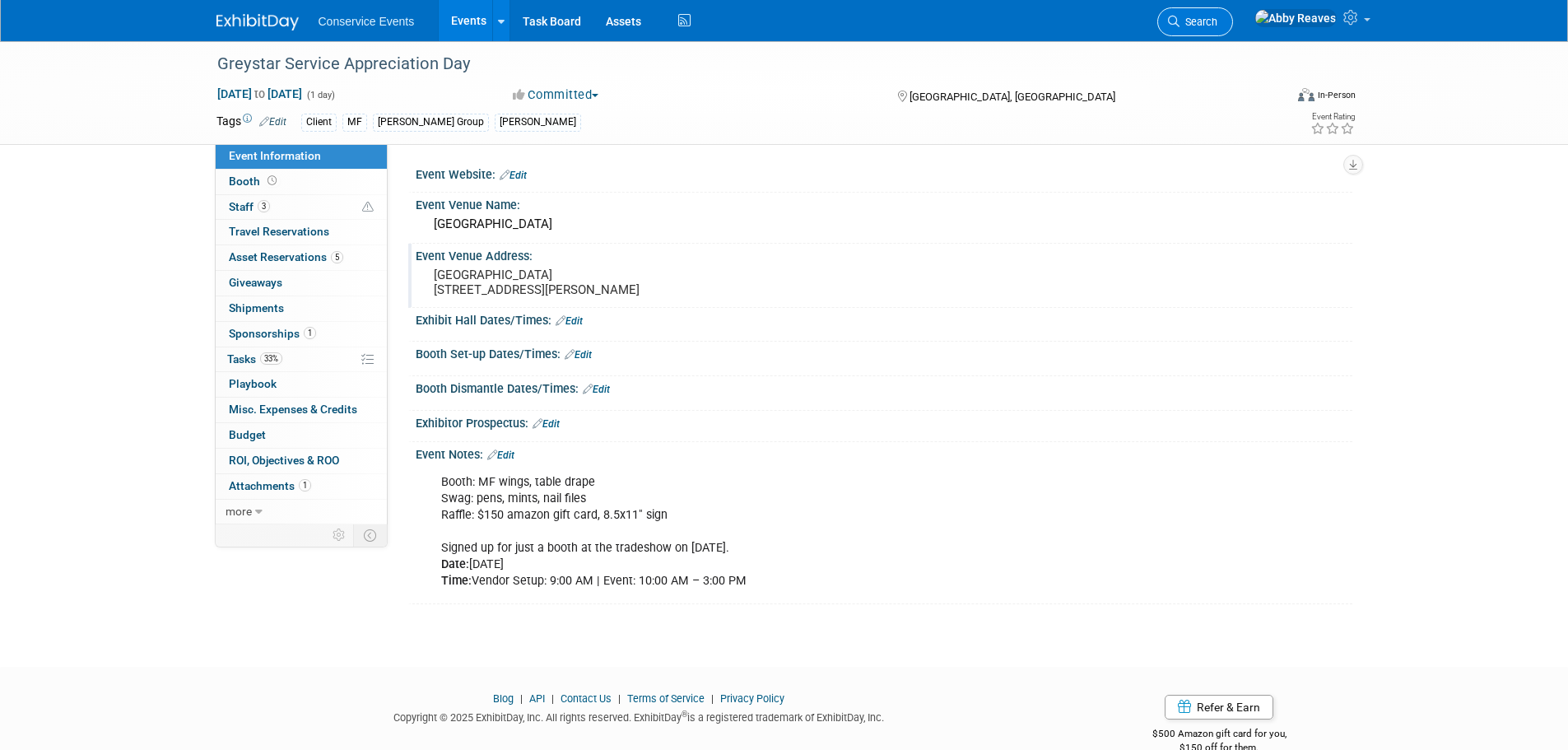
click at [1219, 27] on link "Search" at bounding box center [1195, 22] width 76 height 28
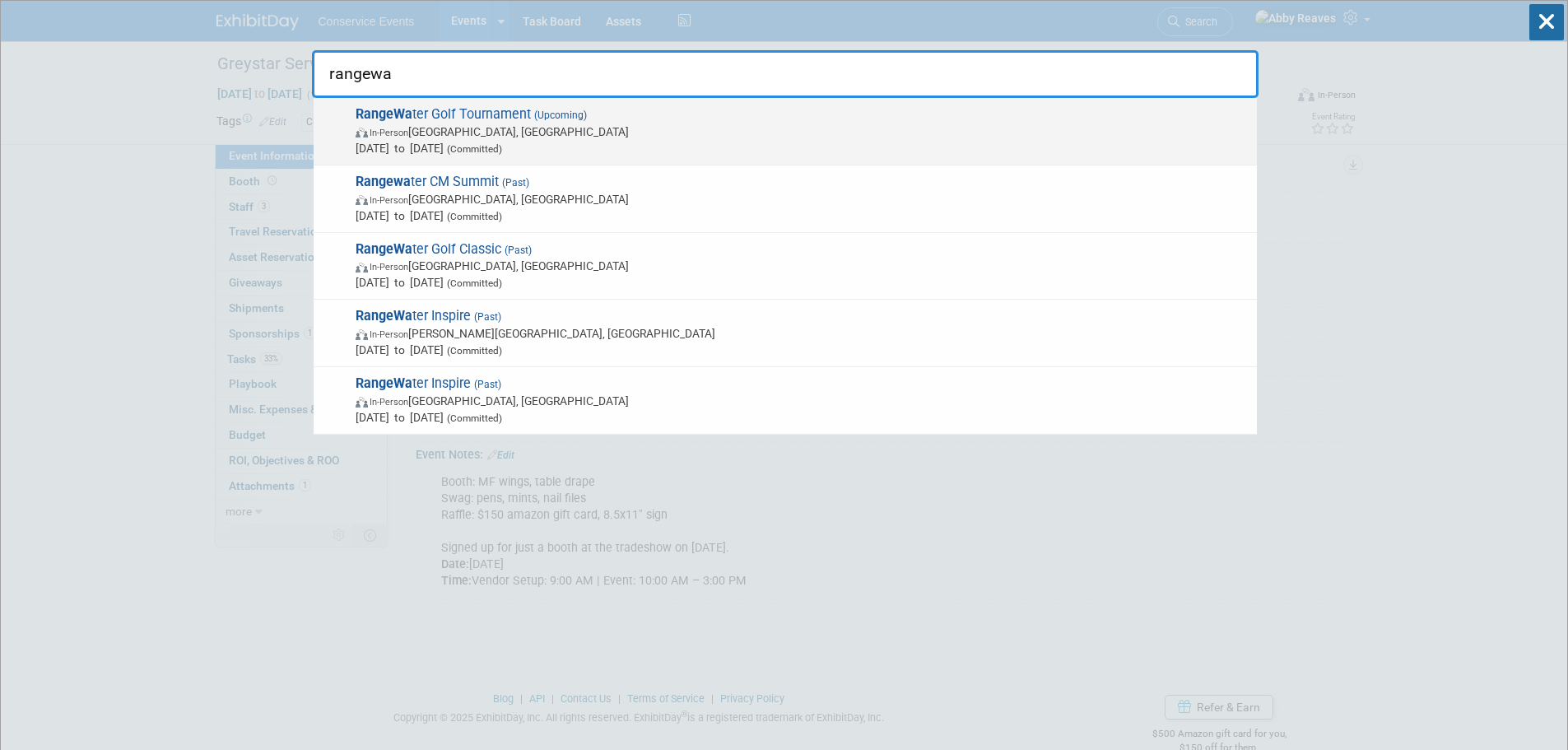
type input "rangewa"
click at [704, 146] on span "[DATE] to [DATE] (Committed)" at bounding box center [802, 148] width 893 height 17
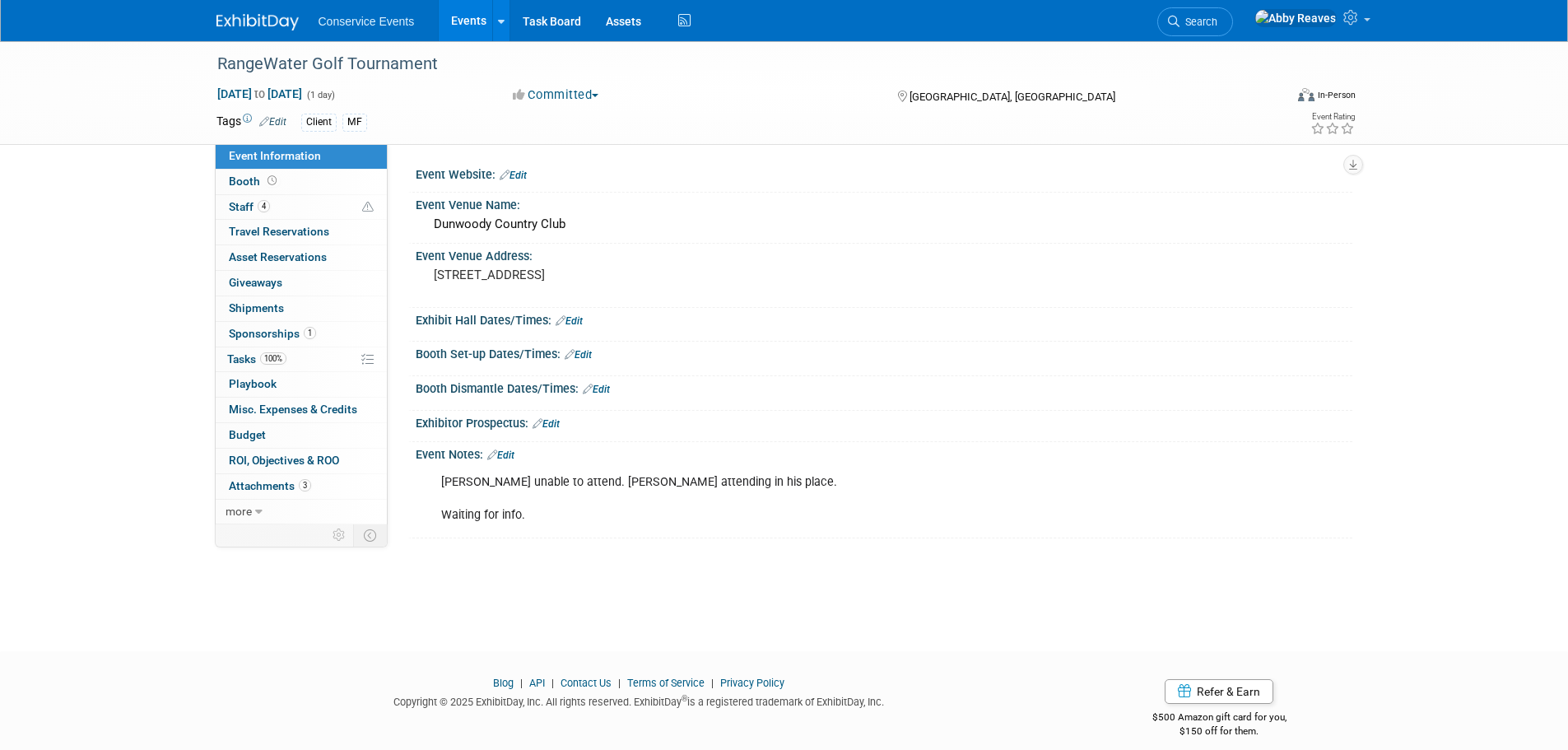
click at [461, 23] on link "Events" at bounding box center [468, 21] width 60 height 41
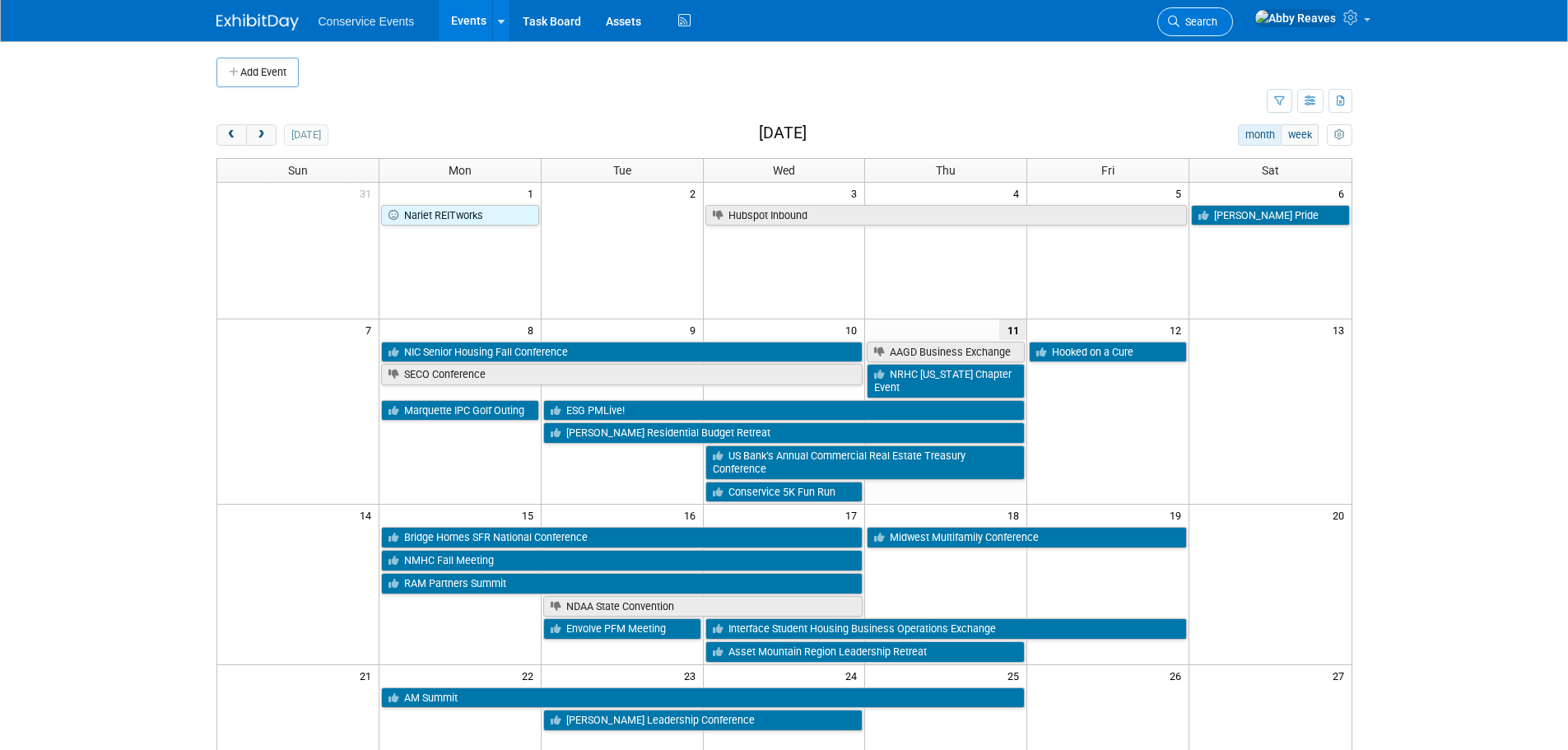
click at [1224, 35] on li "Search" at bounding box center [1195, 20] width 76 height 40
click at [1222, 28] on link "Search" at bounding box center [1195, 22] width 76 height 28
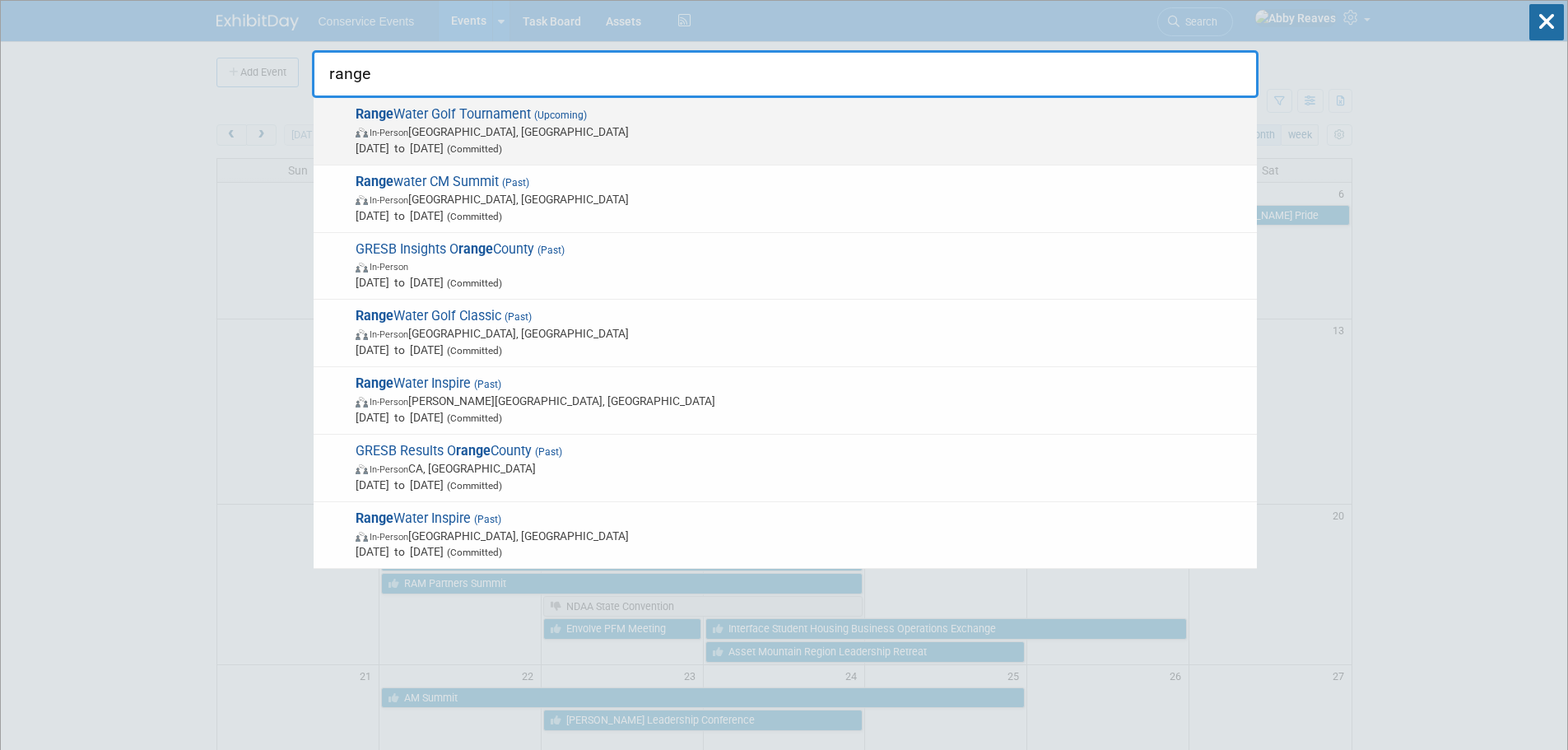
type input "range"
click at [543, 110] on span "(Upcoming)" at bounding box center [558, 116] width 56 height 12
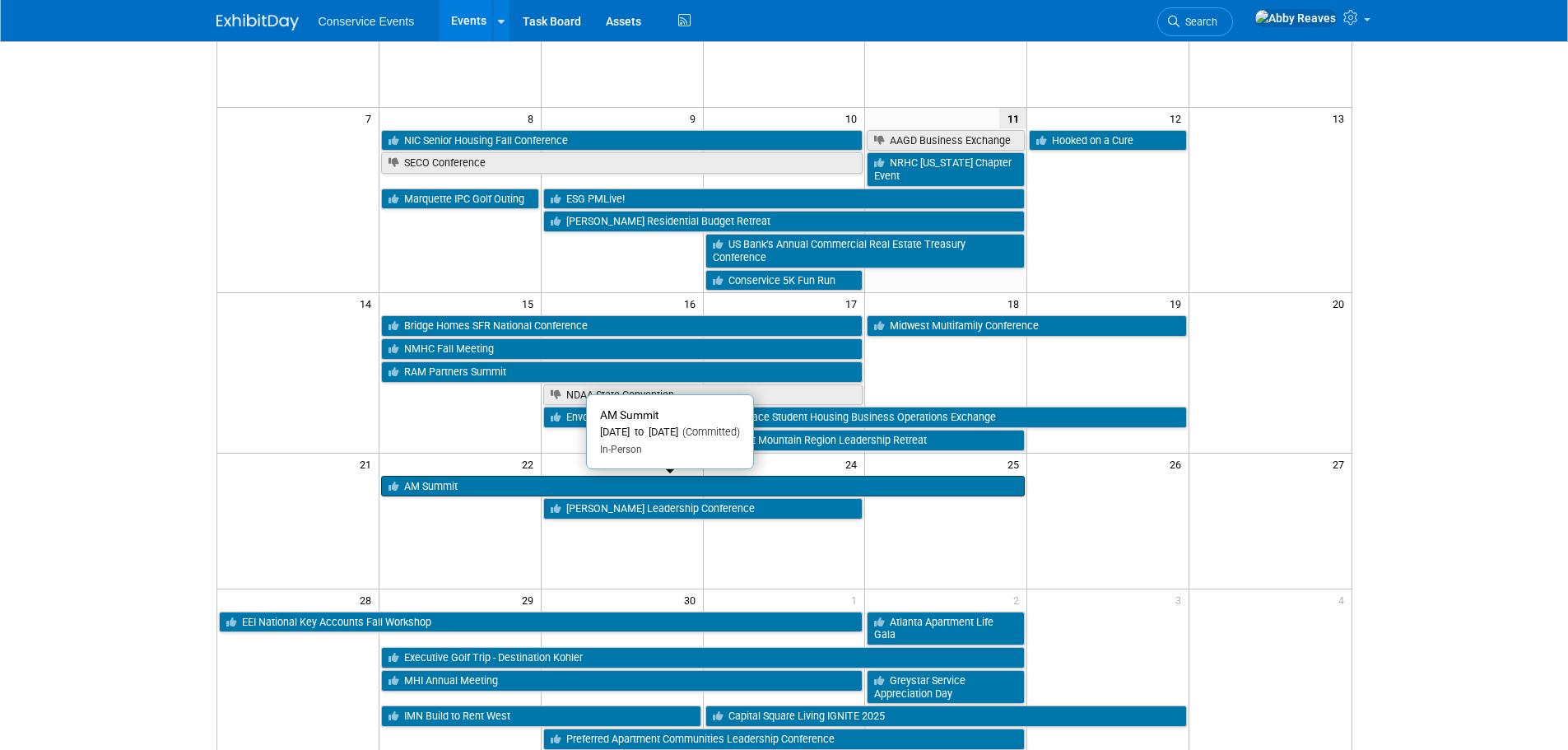
scroll to position [247, 0]
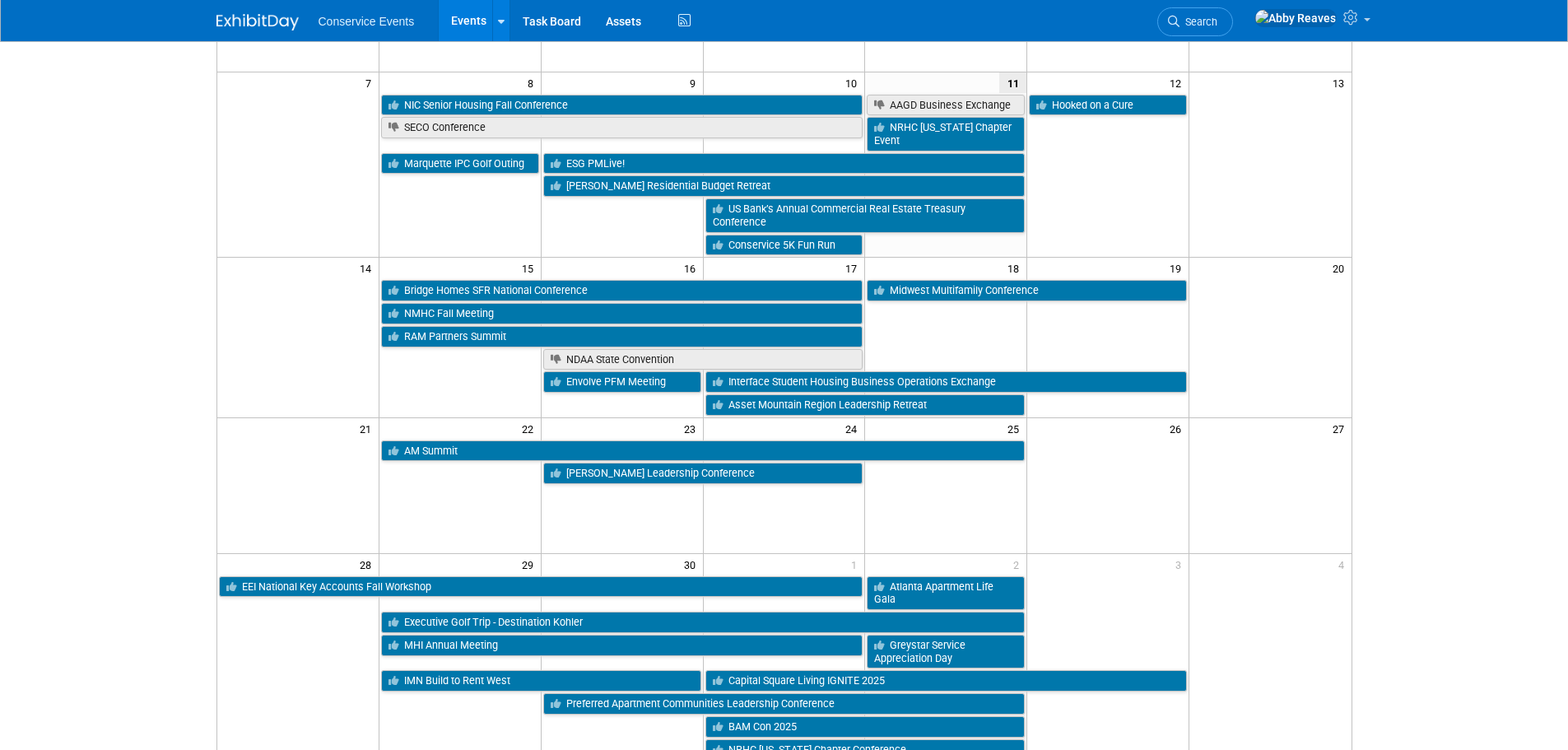
click at [465, 279] on td "15" at bounding box center [459, 268] width 162 height 21
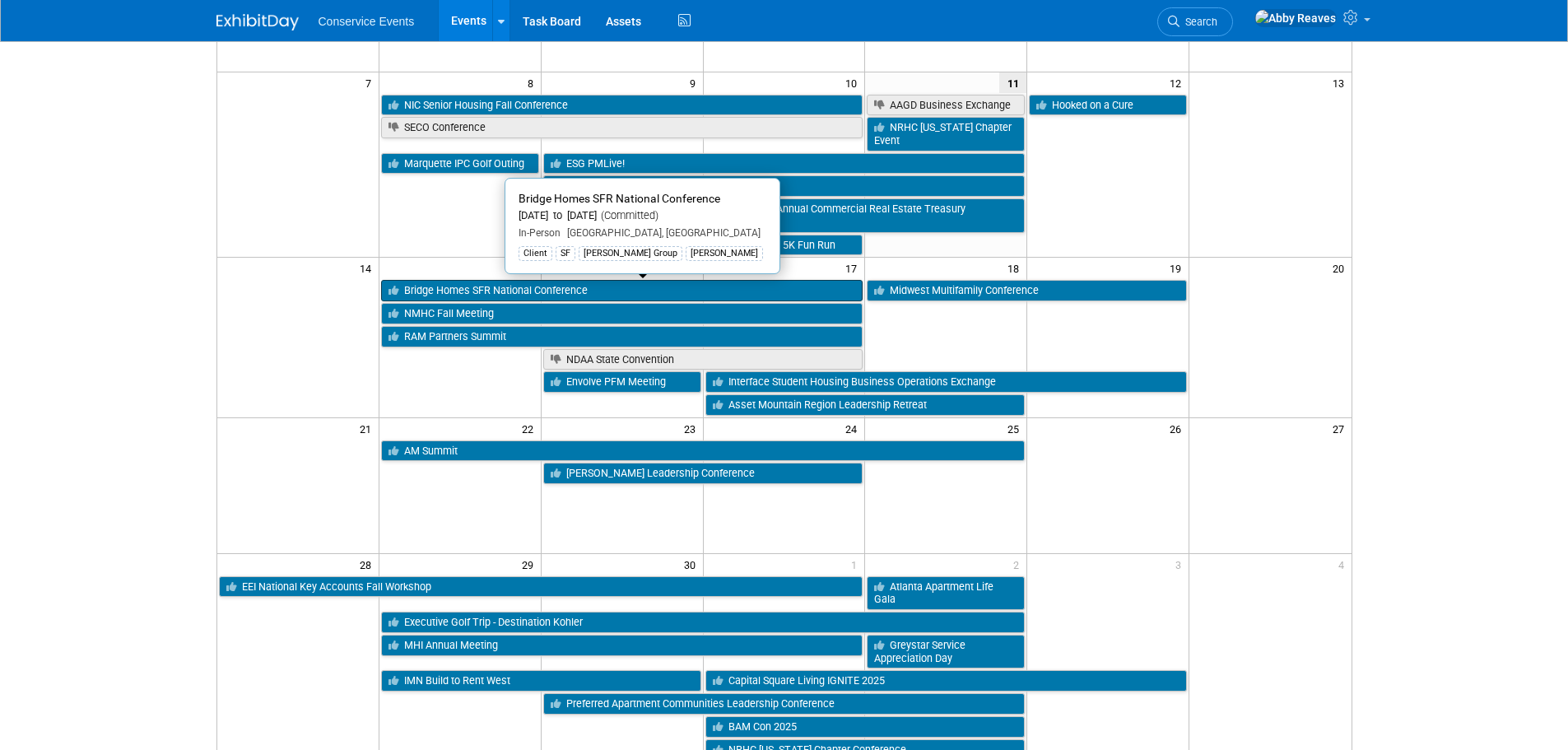
click at [465, 295] on link "Bridge Homes SFR National Conference" at bounding box center [622, 291] width 483 height 22
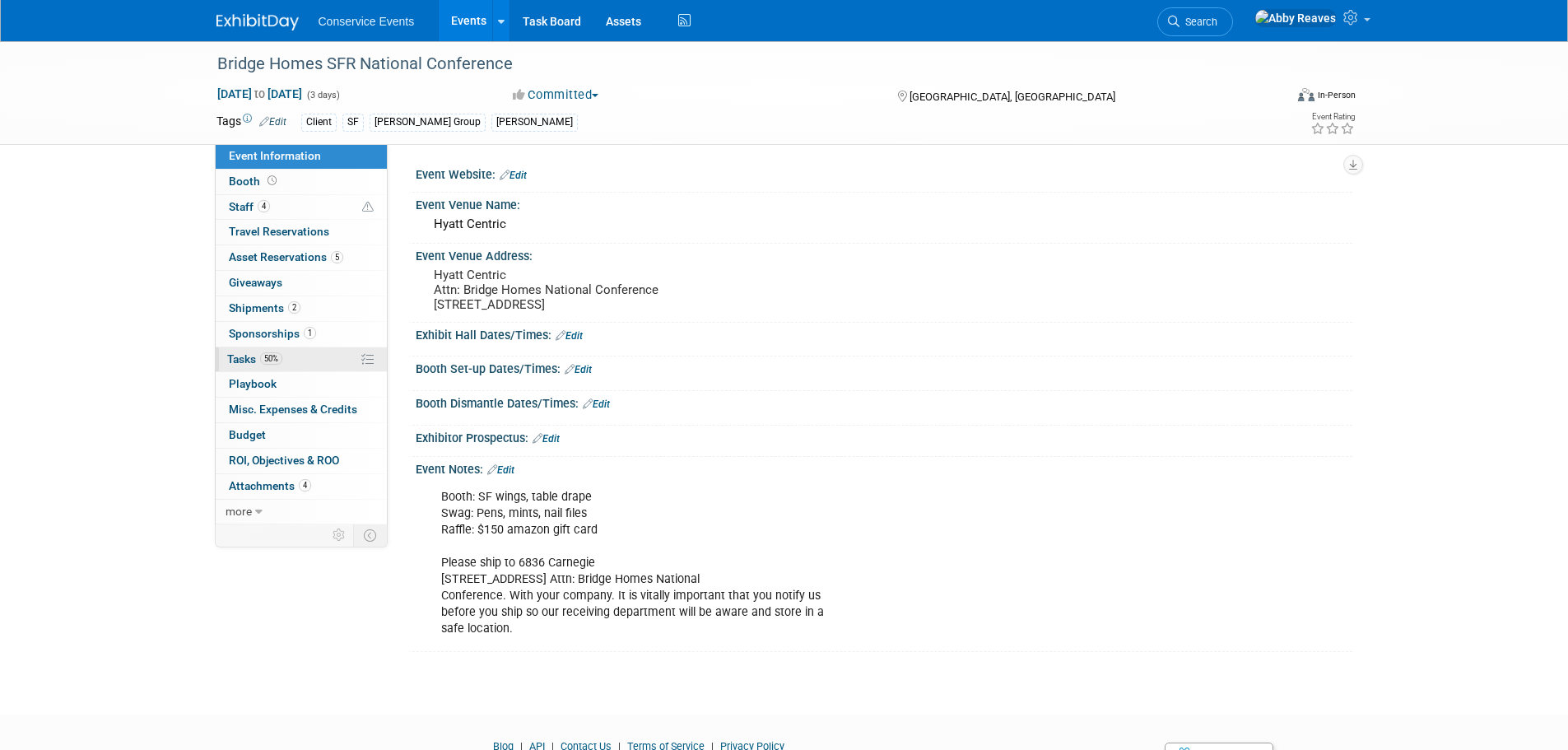
click at [291, 352] on link "50% Tasks 50%" at bounding box center [301, 359] width 172 height 25
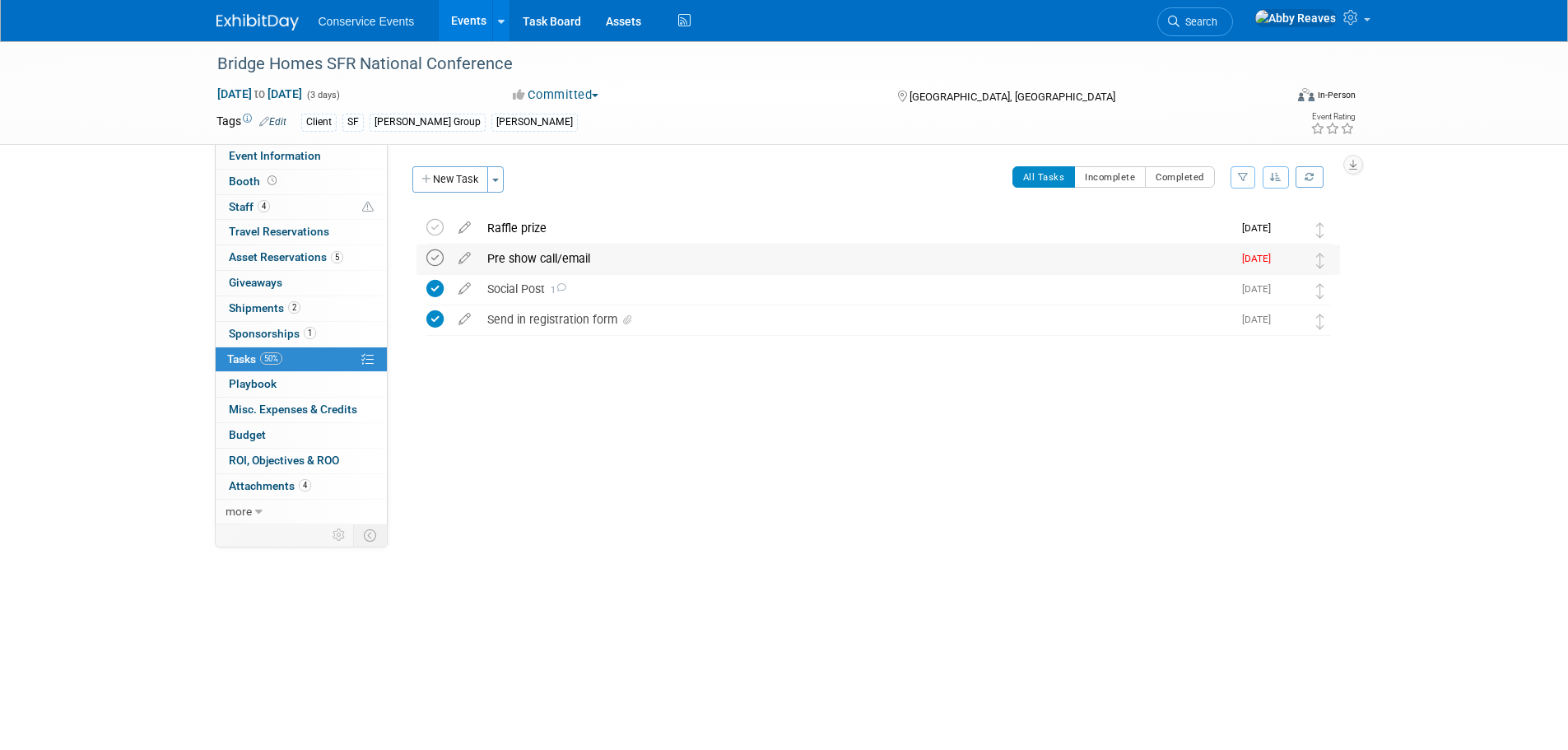
click at [443, 258] on icon at bounding box center [436, 258] width 18 height 18
click at [477, 21] on link "Events" at bounding box center [468, 21] width 60 height 41
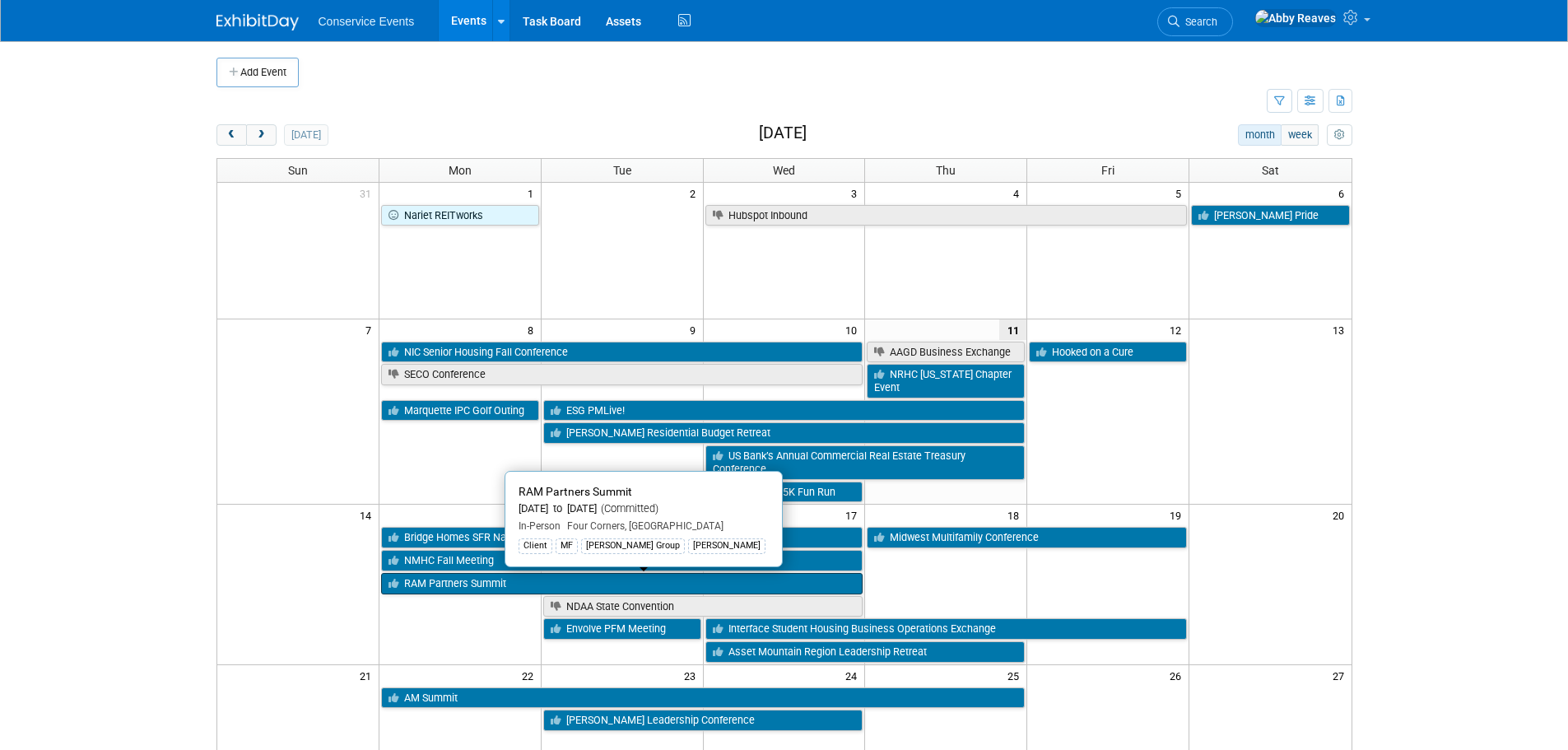
click at [631, 585] on link "RAM Partners Summit" at bounding box center [622, 584] width 483 height 22
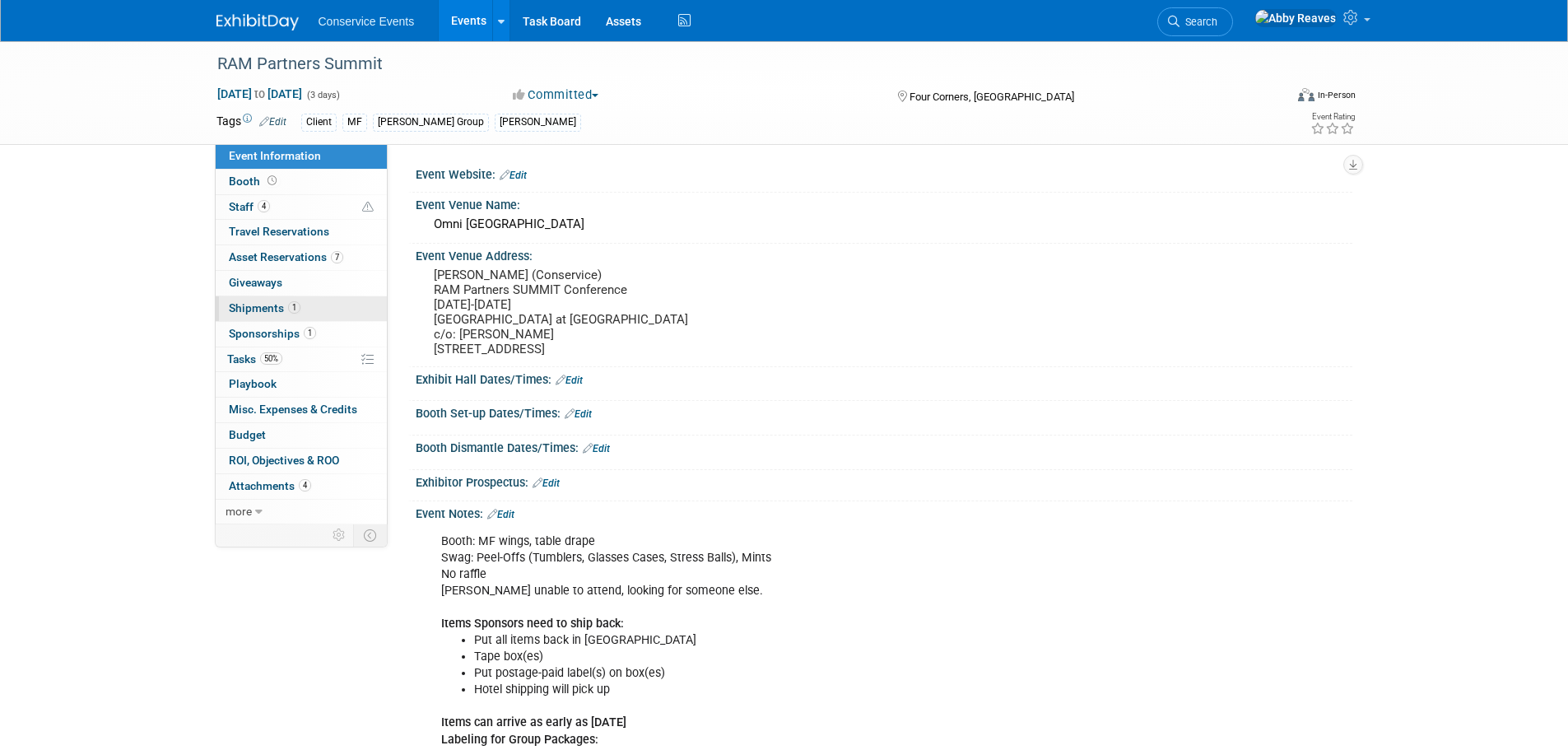
click at [254, 303] on span "Shipments 1" at bounding box center [264, 307] width 72 height 13
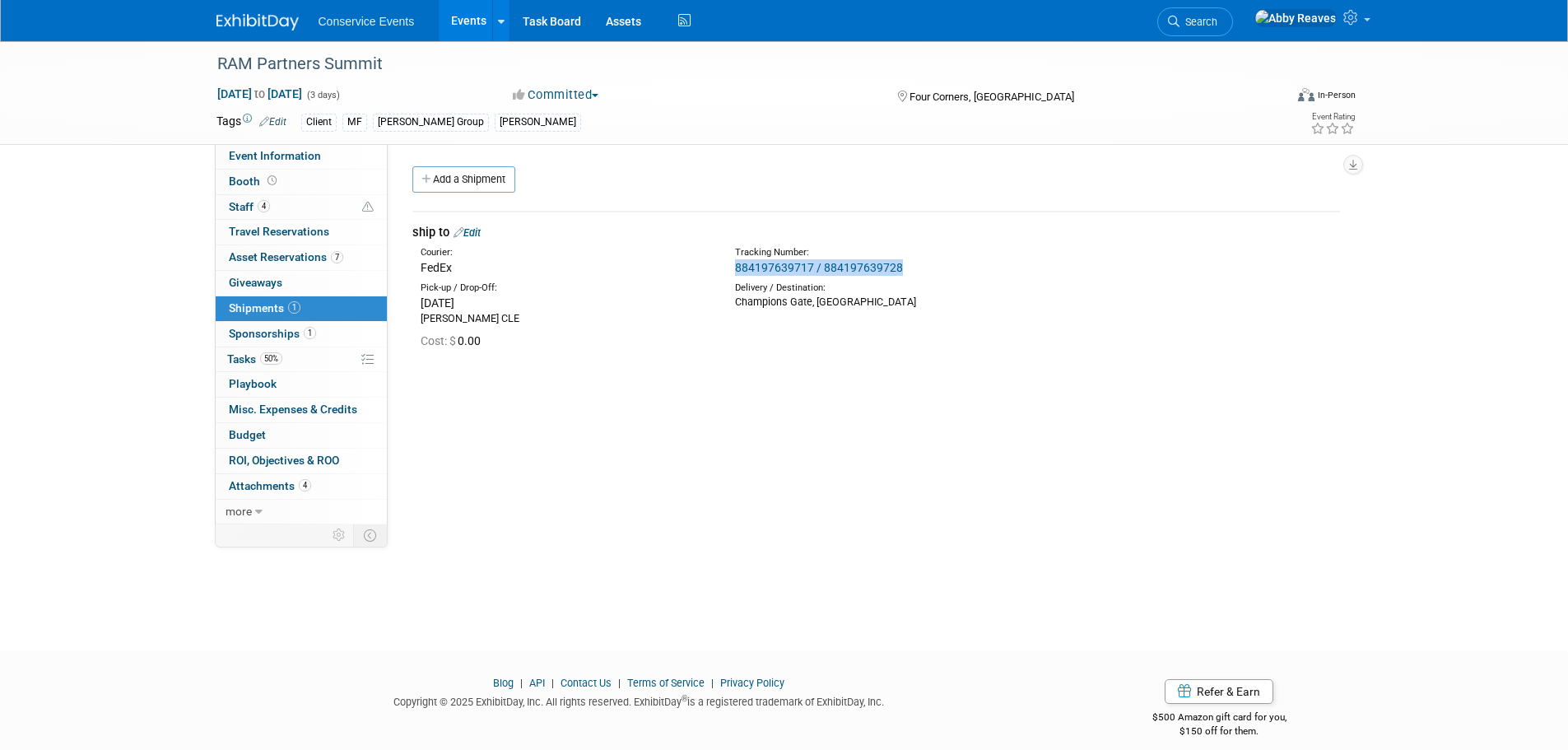
drag, startPoint x: 941, startPoint y: 265, endPoint x: 734, endPoint y: 274, distance: 207.2
click at [734, 274] on div "Tracking Number: 884197639717 / 884197639728" at bounding box center [919, 261] width 393 height 29
copy link "884197639717 / 884197639728"
click at [653, 464] on div "Event Website: Edit Event Venue Name: Omni Orlando Championsgate Resort Event V…" at bounding box center [869, 335] width 965 height 381
click at [790, 263] on link "884197639717 / 884197639728" at bounding box center [818, 267] width 168 height 13
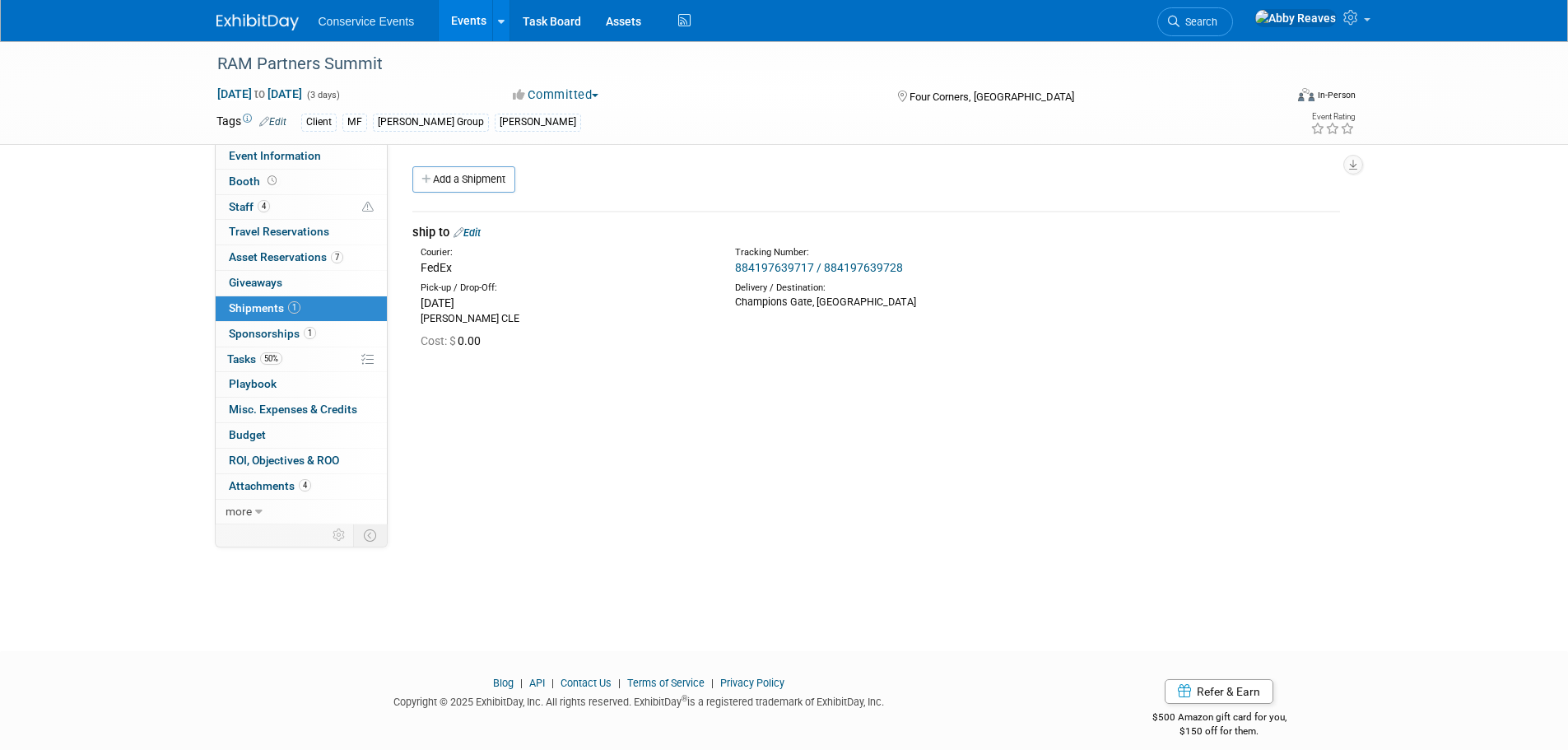
click at [564, 395] on div "Event Website: Edit Event Venue Name: Omni Orlando Championsgate Resort Event V…" at bounding box center [869, 335] width 965 height 381
drag, startPoint x: 335, startPoint y: 146, endPoint x: 335, endPoint y: 166, distance: 20.0
click at [335, 146] on link "Event Information" at bounding box center [301, 156] width 172 height 25
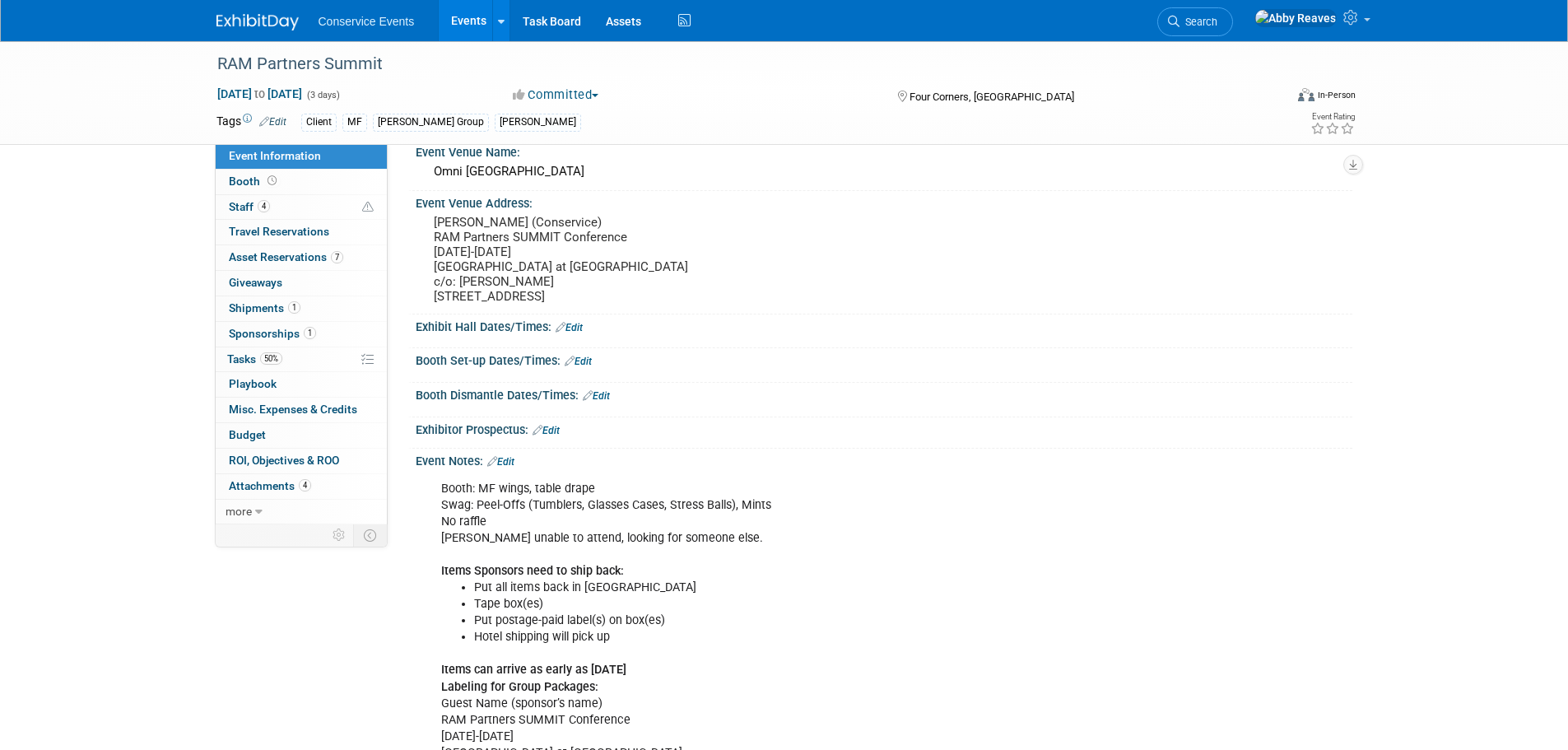
scroll to position [82, 0]
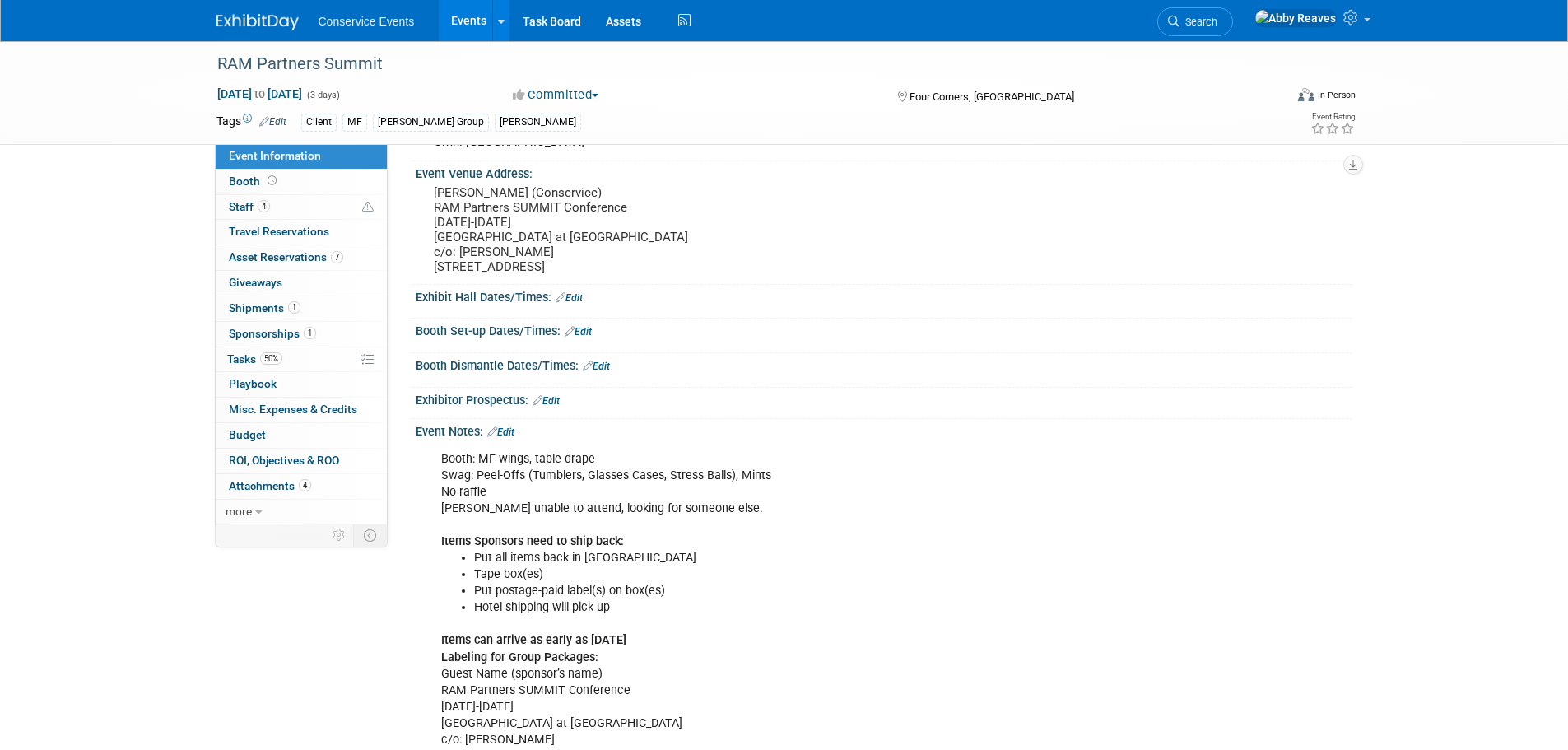
click at [551, 496] on div "Booth: MF wings, table drape Swag: Peel-Offs (Tumblers, Glasses Cases, Stress B…" at bounding box center [801, 616] width 742 height 348
click at [688, 493] on div "Booth: MF wings, table drape Swag: Peel-Offs (Tumblers, Glasses Cases, Stress B…" at bounding box center [801, 616] width 742 height 348
click at [502, 438] on link "Edit" at bounding box center [501, 433] width 27 height 12
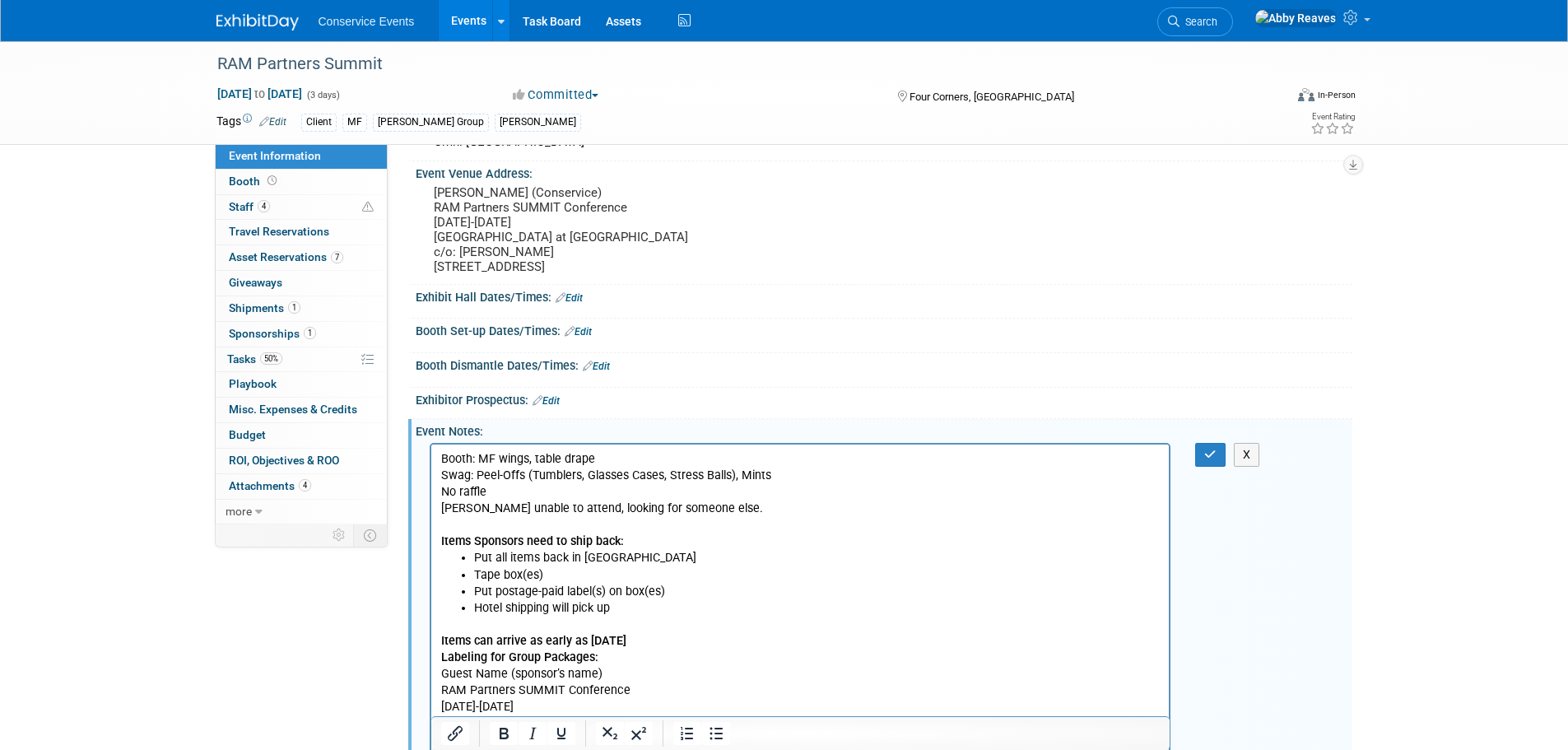
scroll to position [0, 0]
drag, startPoint x: 784, startPoint y: 473, endPoint x: 479, endPoint y: 473, distance: 305.0
click at [479, 473] on p "Booth: MF wings, table drape Swag: Peel-Offs (Tumblers, Glasses Cases, Stress B…" at bounding box center [800, 500] width 719 height 99
drag, startPoint x: 771, startPoint y: 473, endPoint x: 442, endPoint y: 470, distance: 329.0
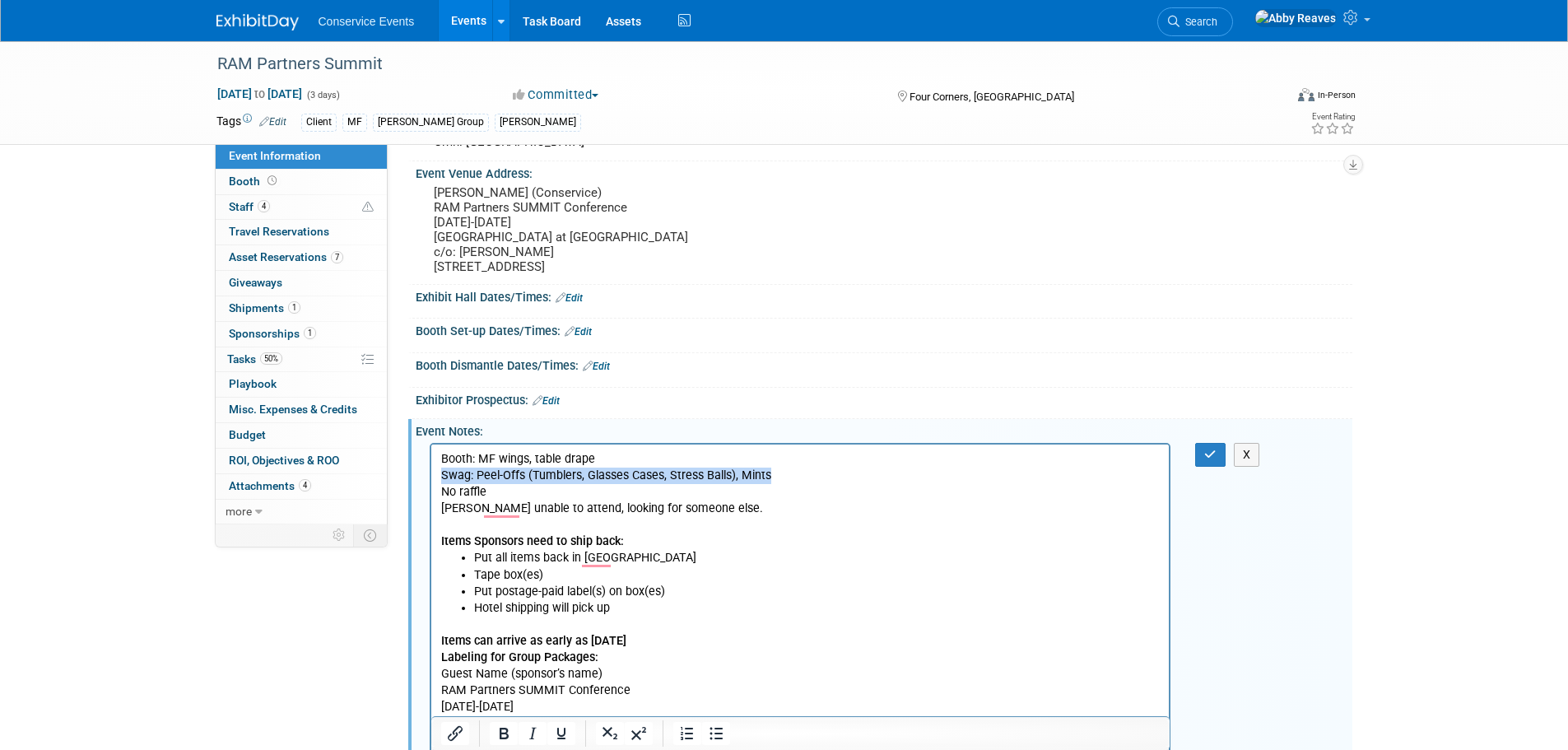
click at [442, 470] on p "Booth: MF wings, table drape Swag: Peel-Offs (Tumblers, Glasses Cases, Stress B…" at bounding box center [800, 500] width 719 height 99
copy p "Swag: Peel-Offs (Tumblers, Glasses Cases, Stress Balls), Mints"
click at [1225, 466] on button "button" at bounding box center [1210, 455] width 30 height 24
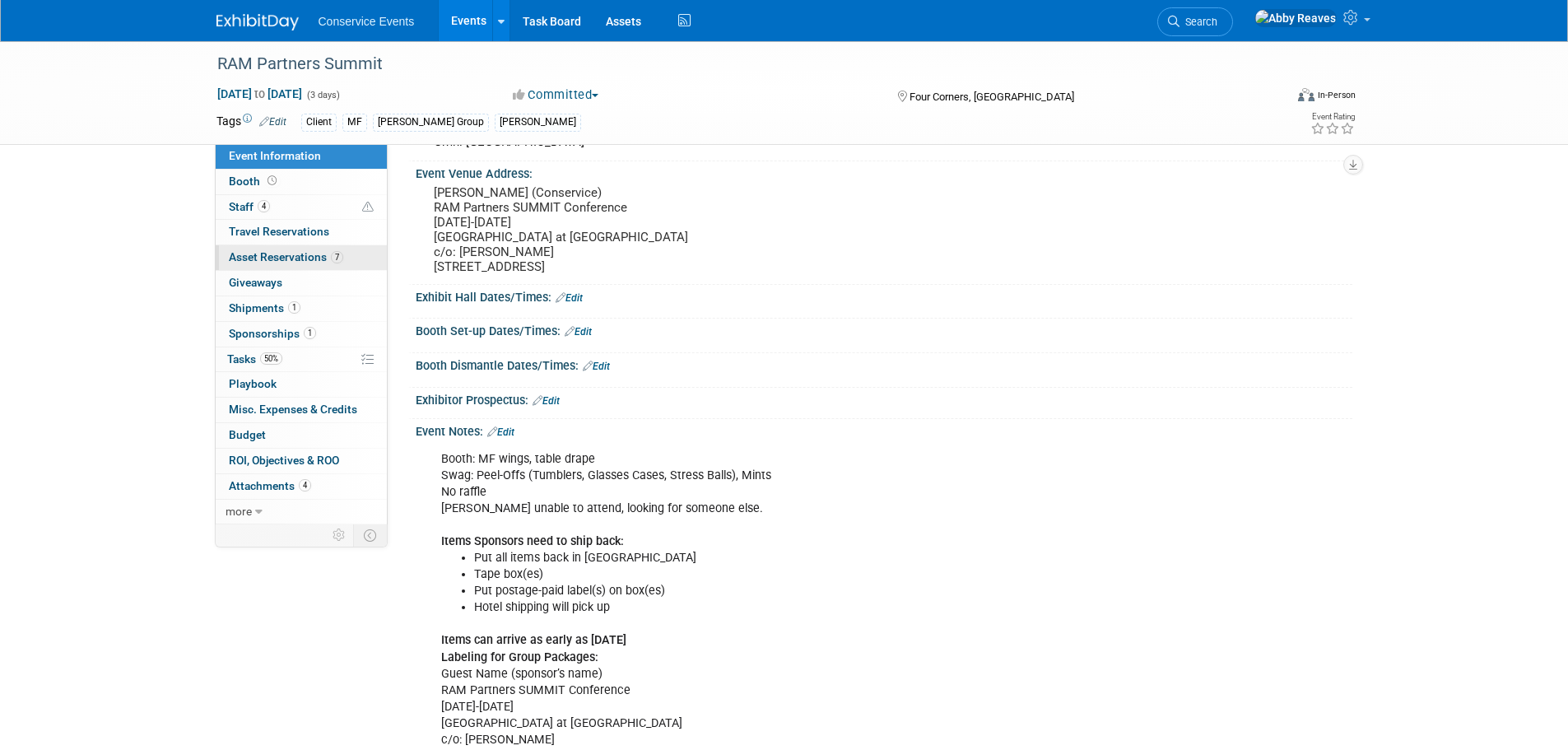
click at [315, 247] on link "7 Asset Reservations 7" at bounding box center [301, 257] width 172 height 25
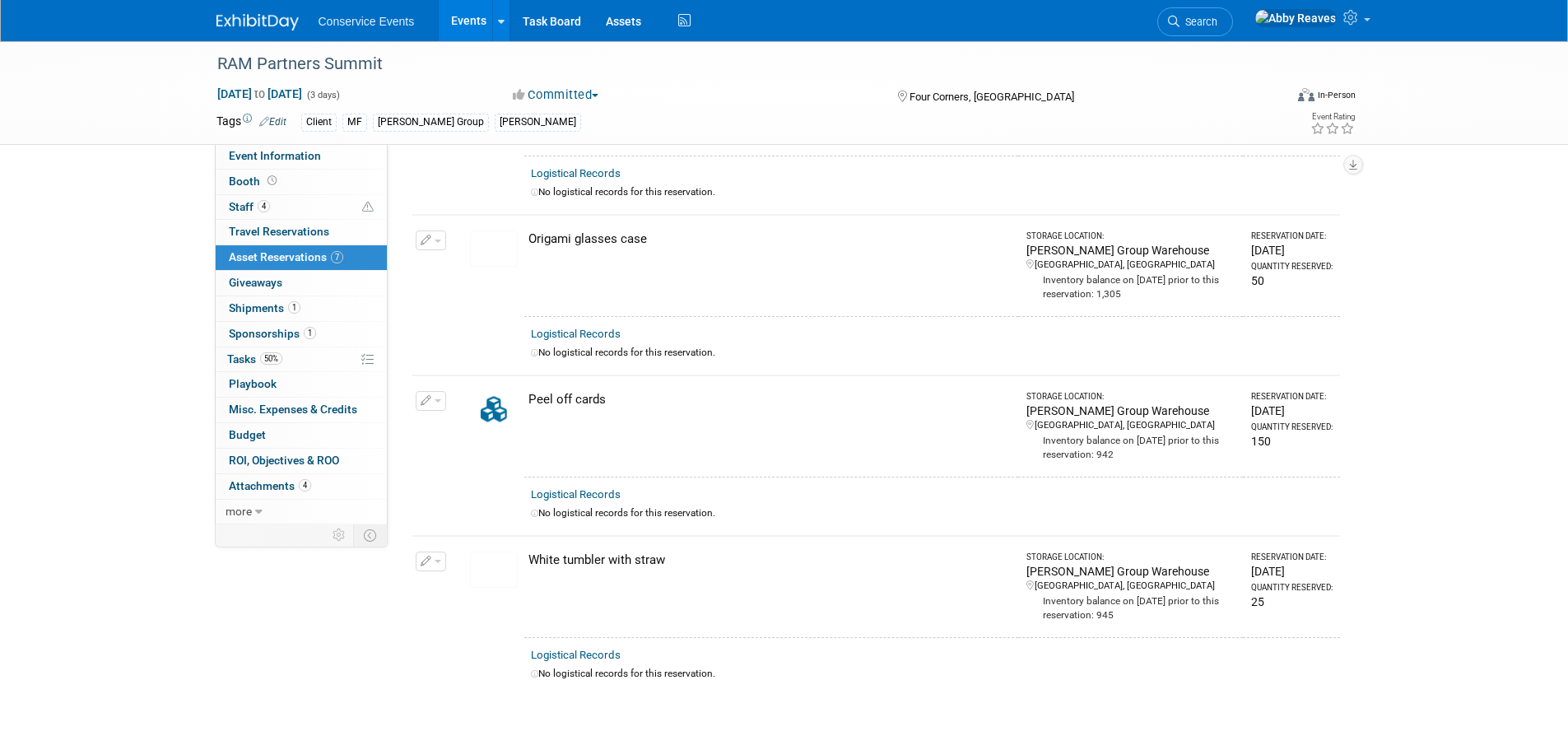
scroll to position [659, 0]
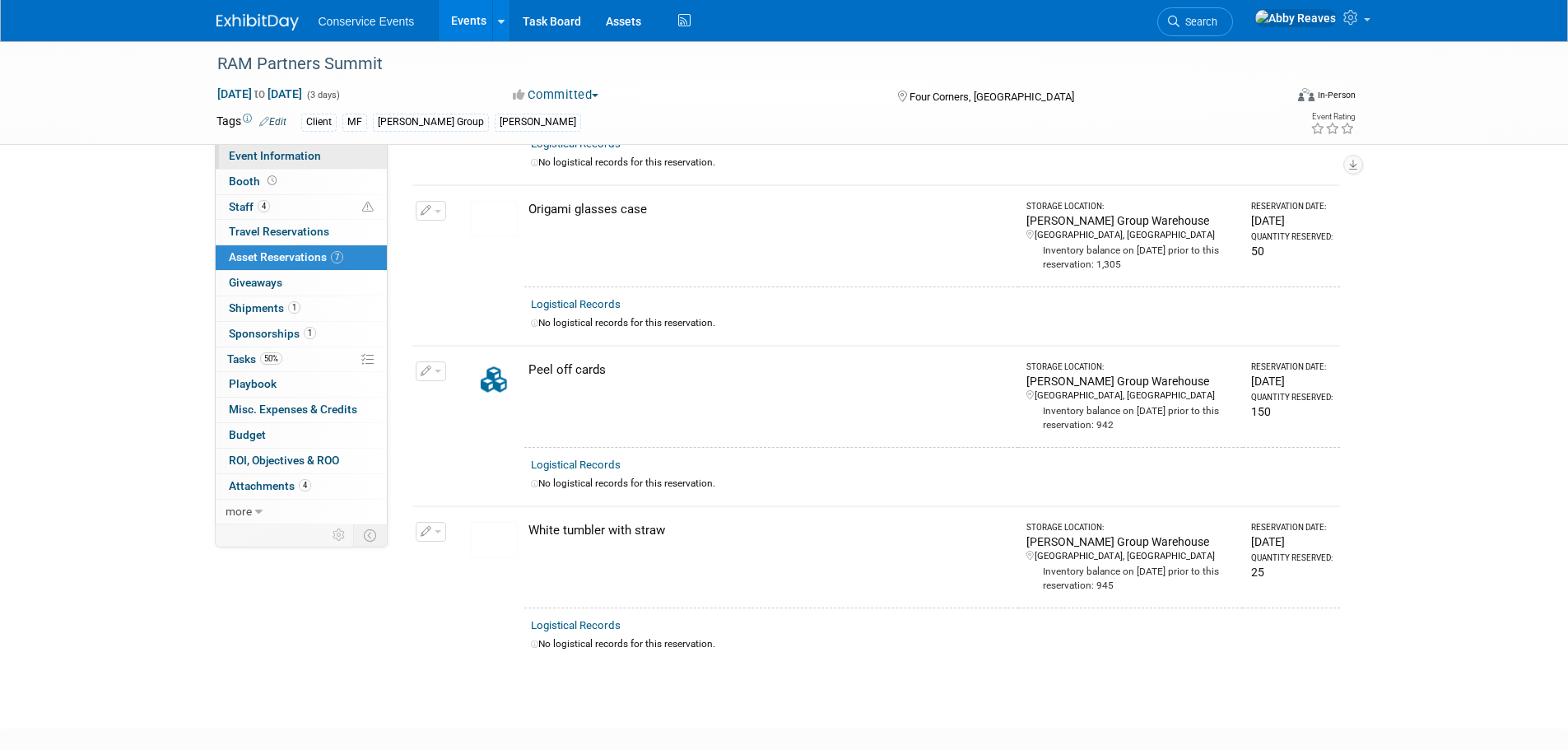
click at [331, 164] on link "Event Information" at bounding box center [301, 156] width 172 height 25
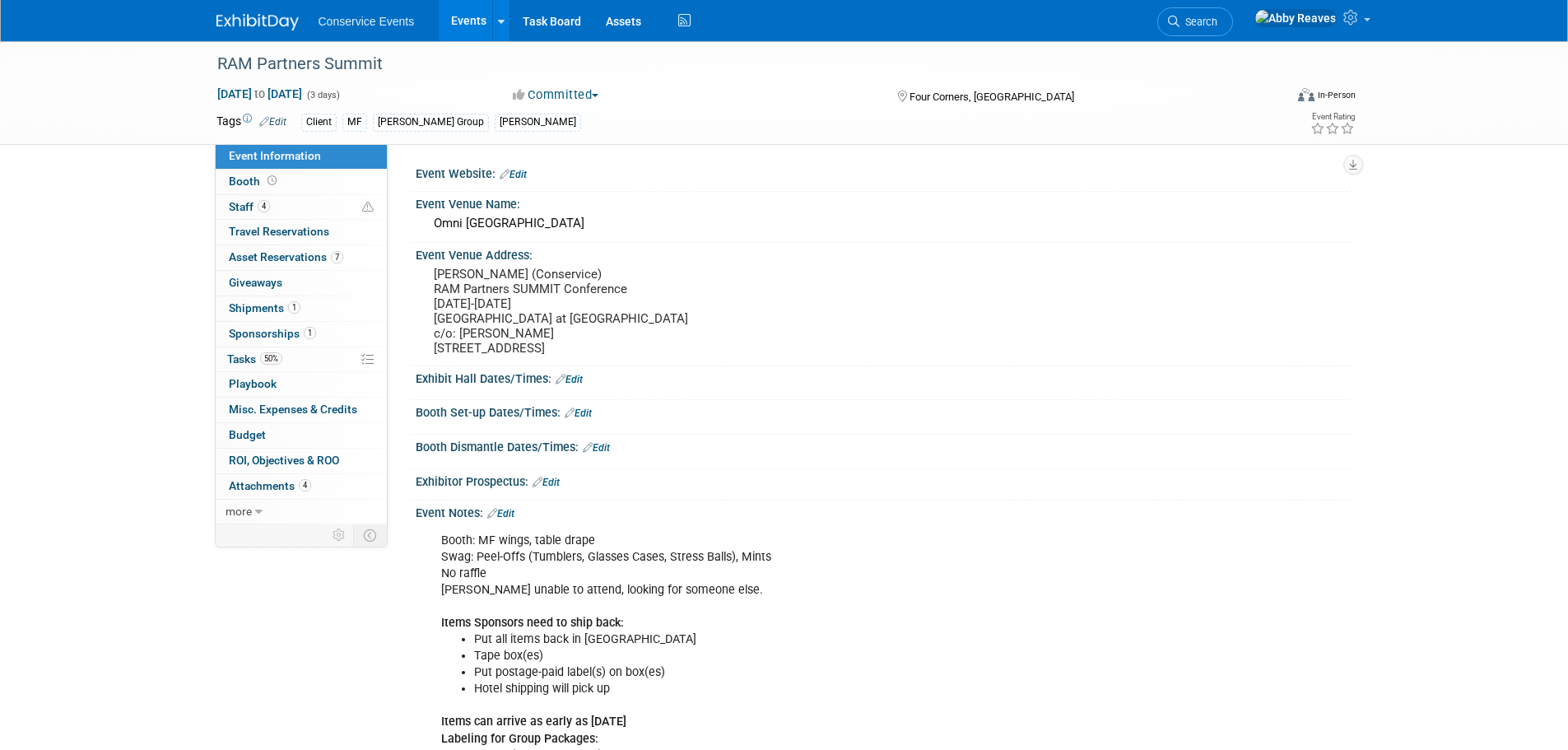
scroll to position [0, 0]
click at [309, 361] on link "50% Tasks 50%" at bounding box center [301, 359] width 172 height 25
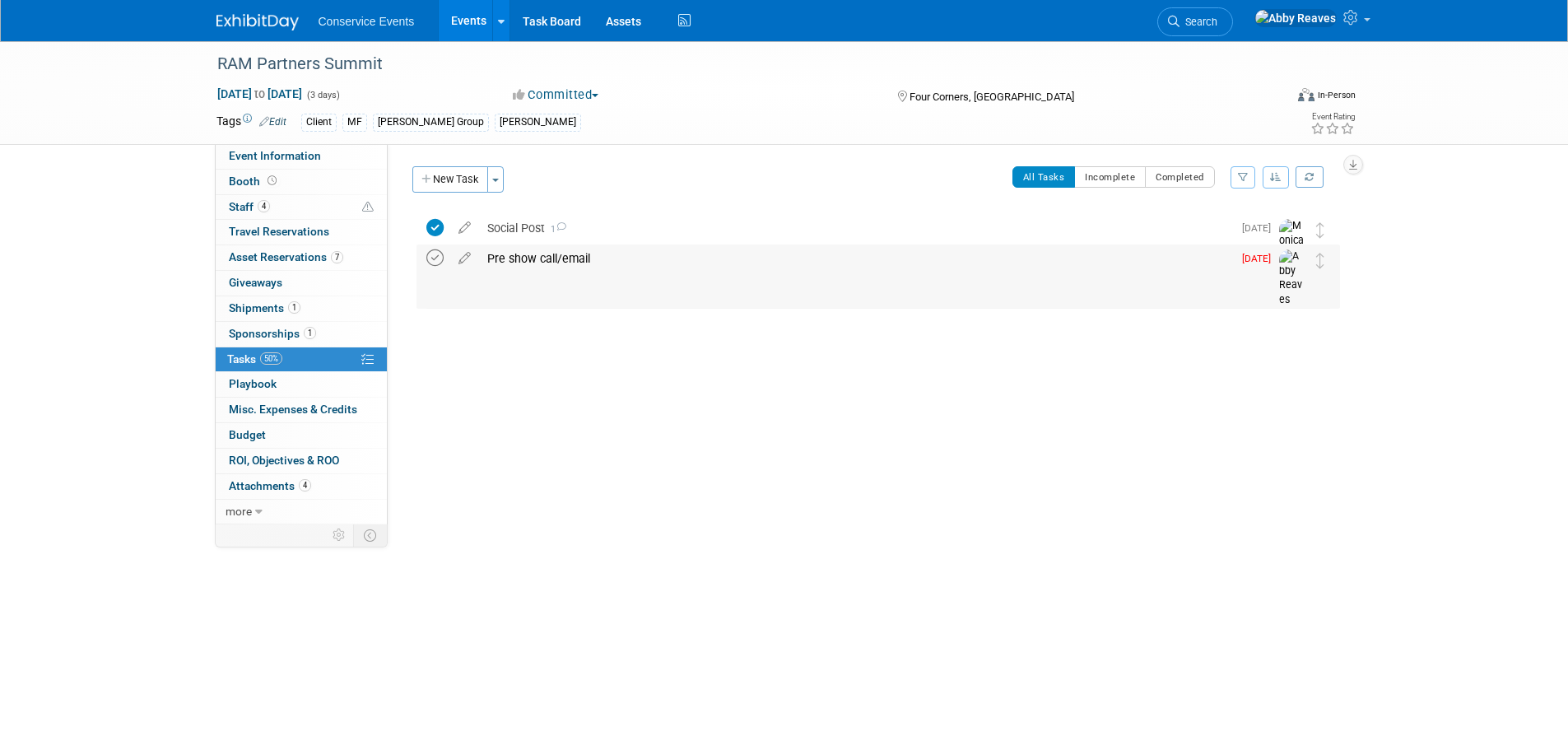
click at [438, 257] on icon at bounding box center [436, 258] width 18 height 18
click at [346, 159] on link "Event Information" at bounding box center [301, 156] width 172 height 25
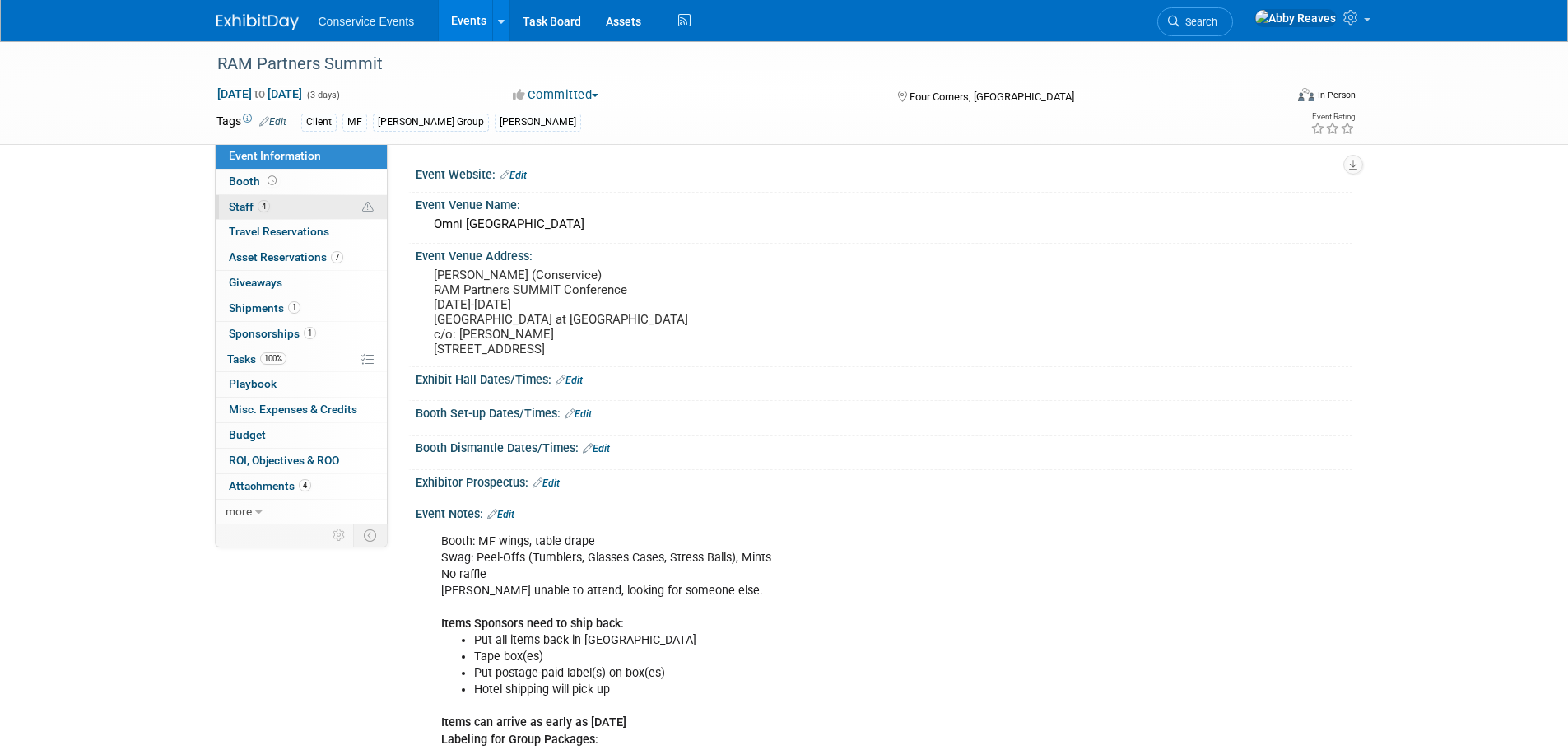
click at [284, 199] on link "4 Staff 4" at bounding box center [301, 207] width 172 height 25
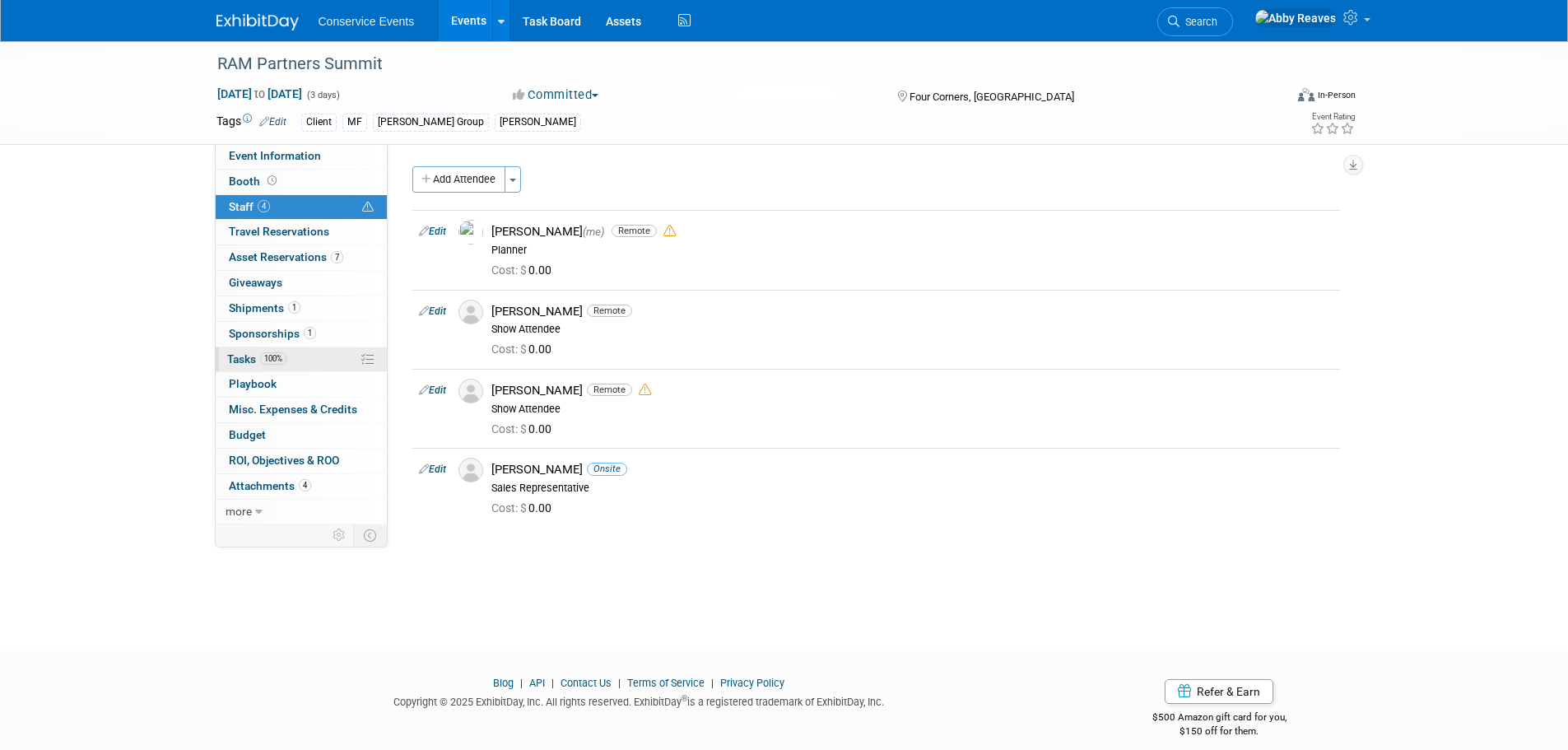
drag, startPoint x: 299, startPoint y: 368, endPoint x: 316, endPoint y: 348, distance: 26.2
click at [299, 368] on link "100% Tasks 100%" at bounding box center [301, 359] width 172 height 25
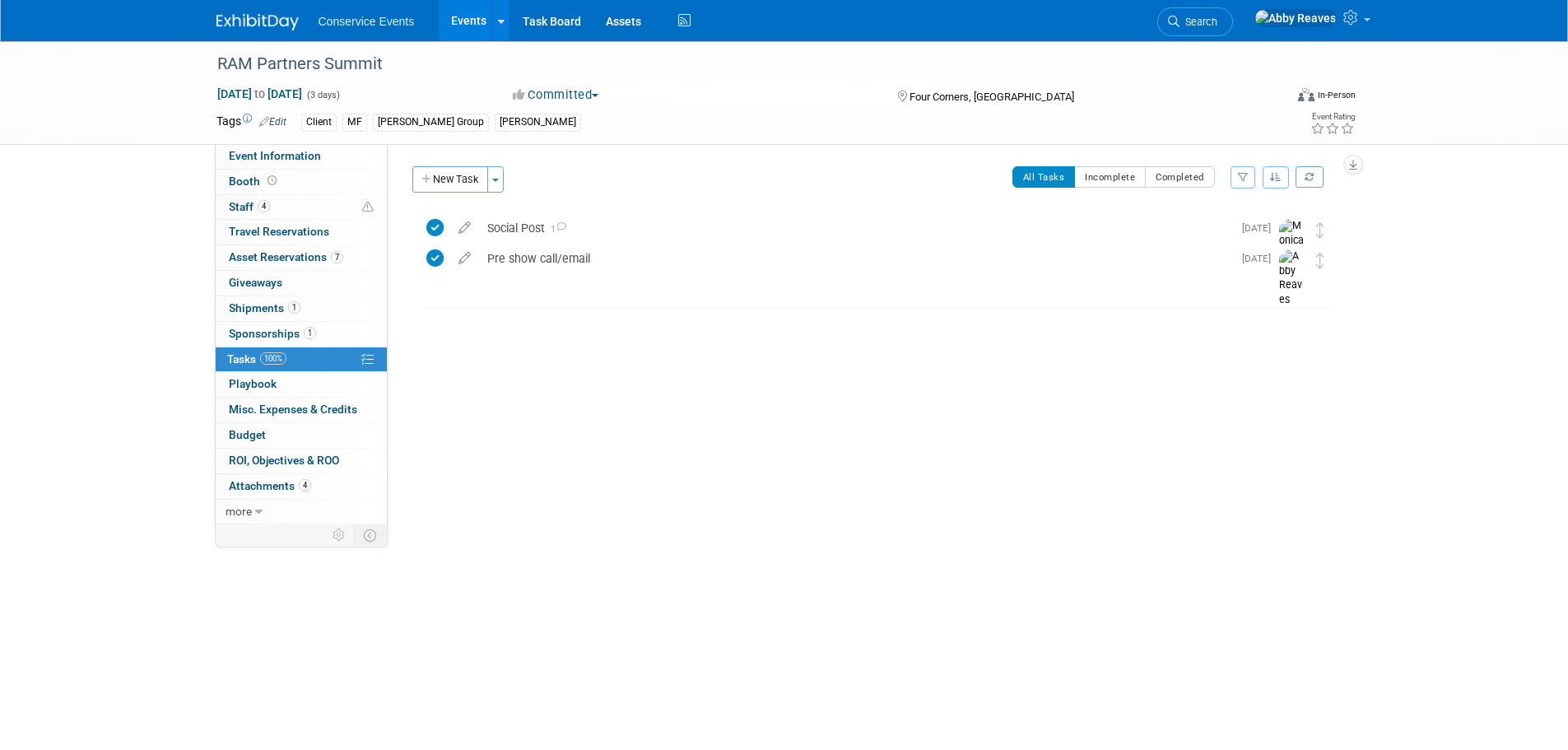
click at [457, 24] on link "Events" at bounding box center [468, 21] width 60 height 41
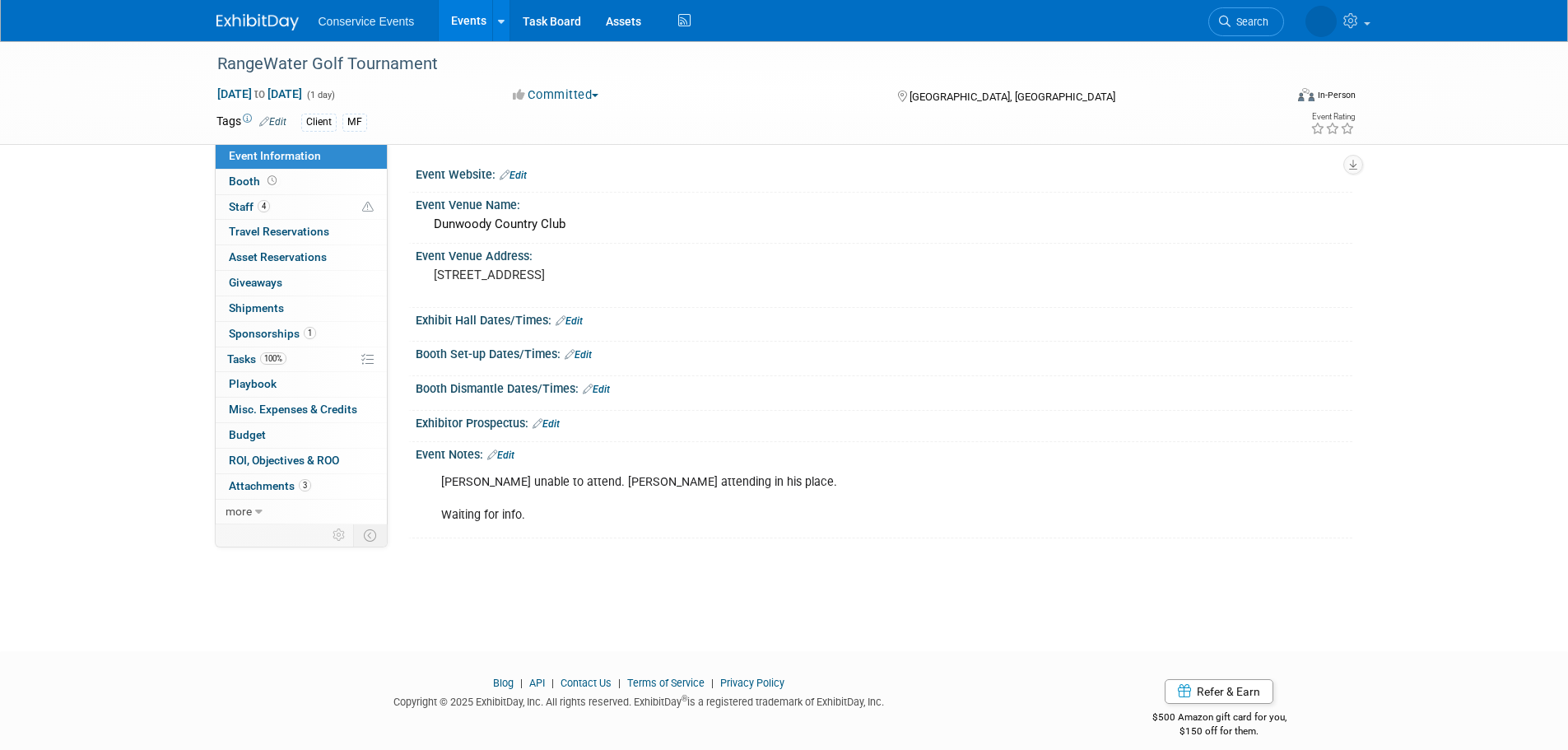
click at [470, 21] on link "Events" at bounding box center [468, 21] width 60 height 41
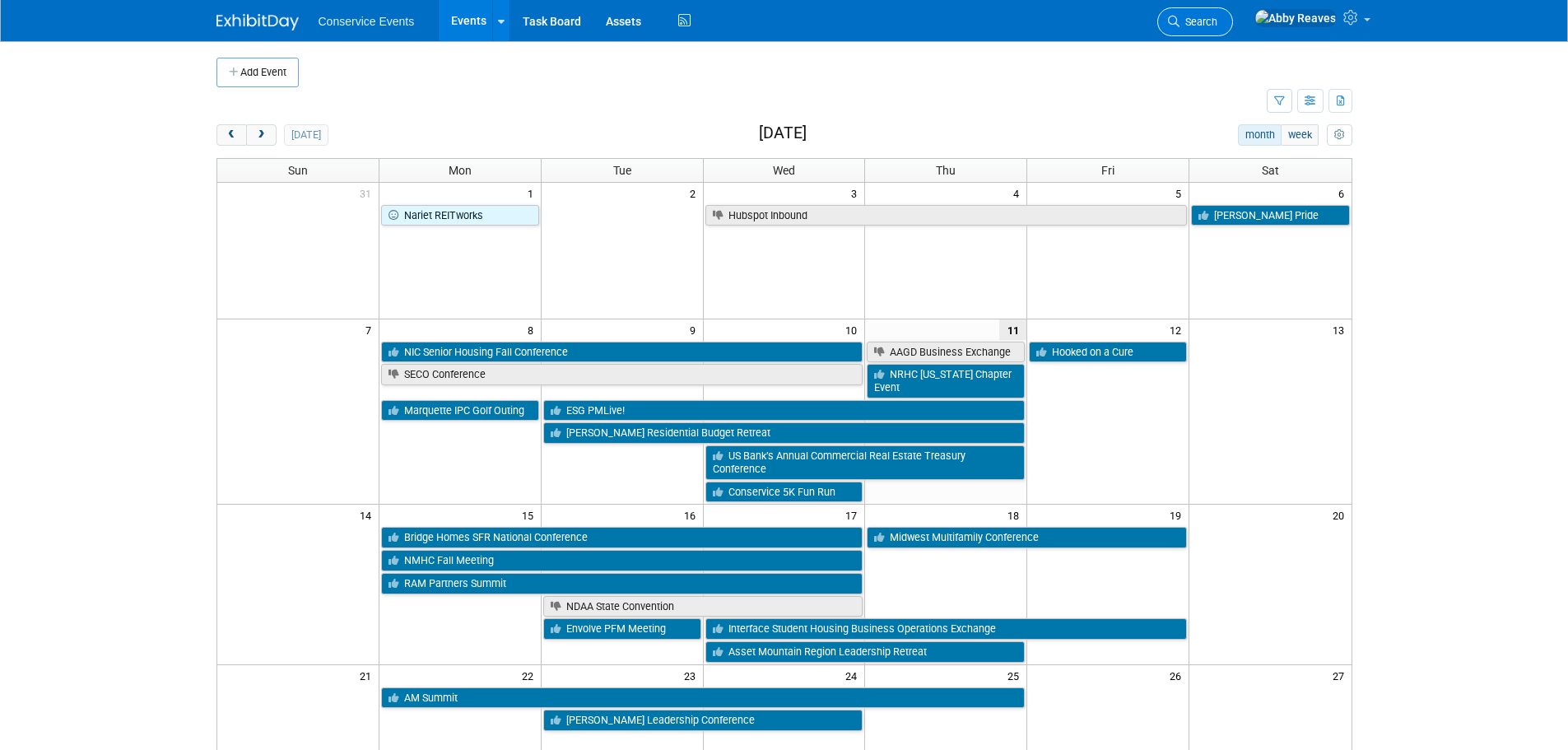
click at [1233, 28] on link "Search" at bounding box center [1195, 22] width 76 height 28
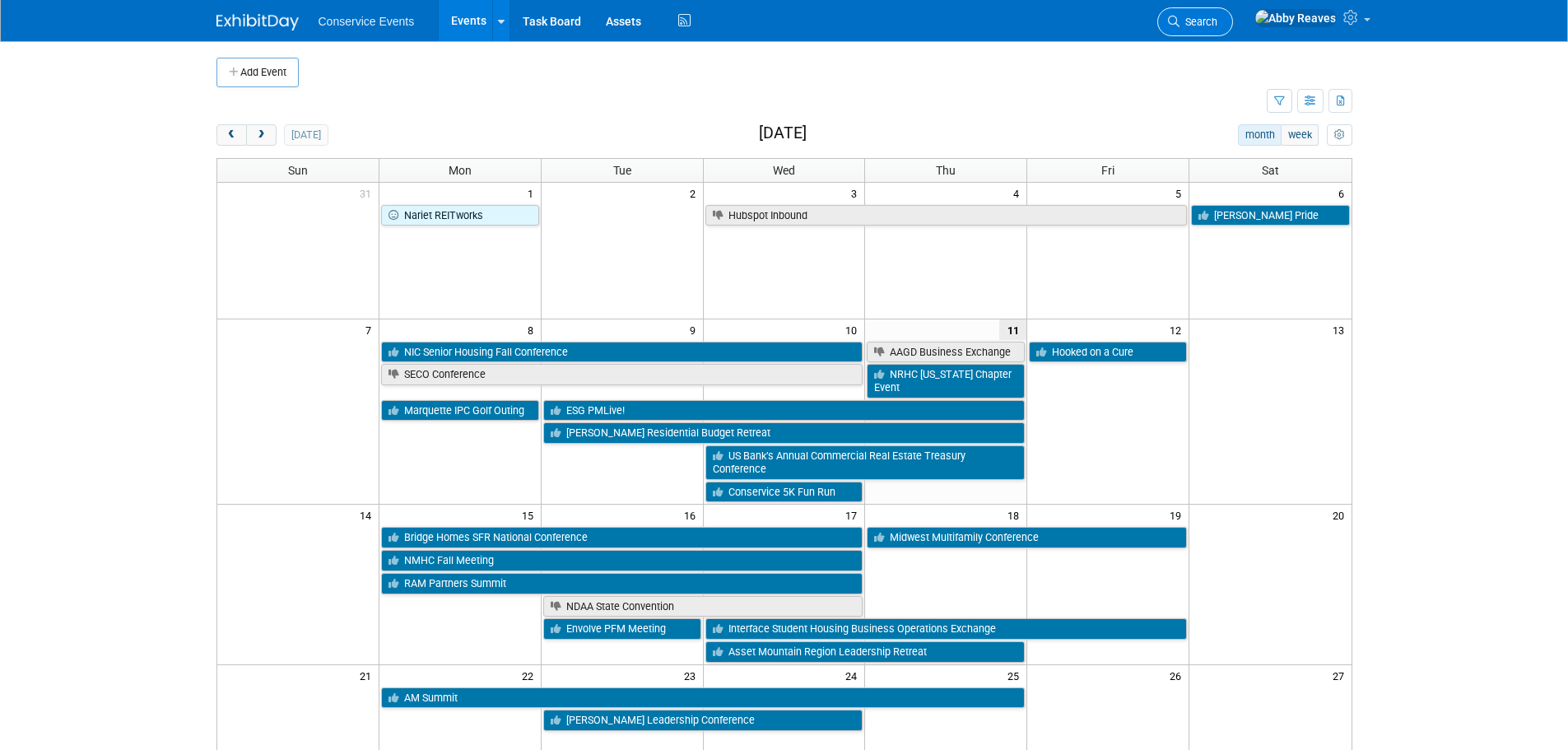
click at [1224, 33] on link "Search" at bounding box center [1195, 22] width 76 height 28
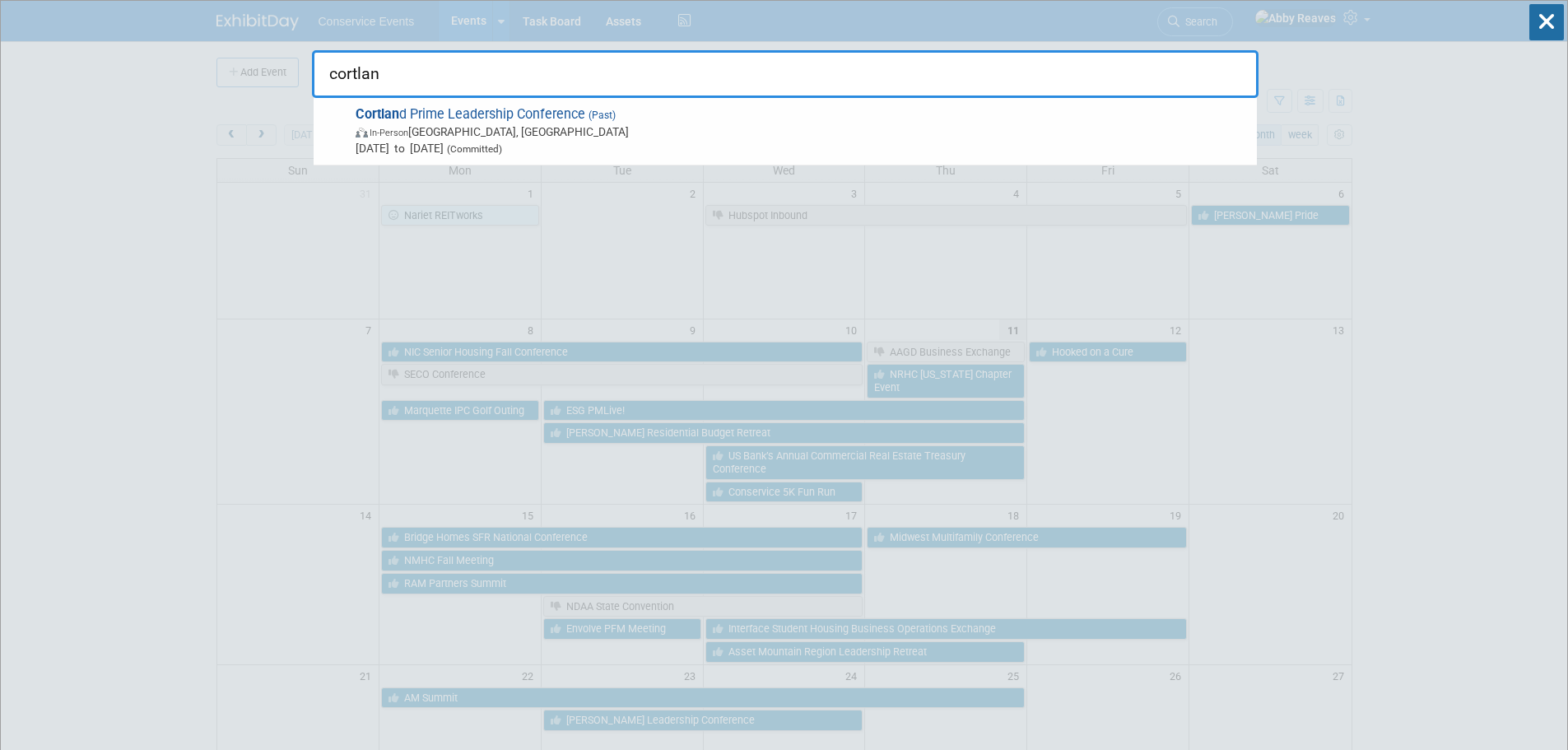
type input "cortlan"
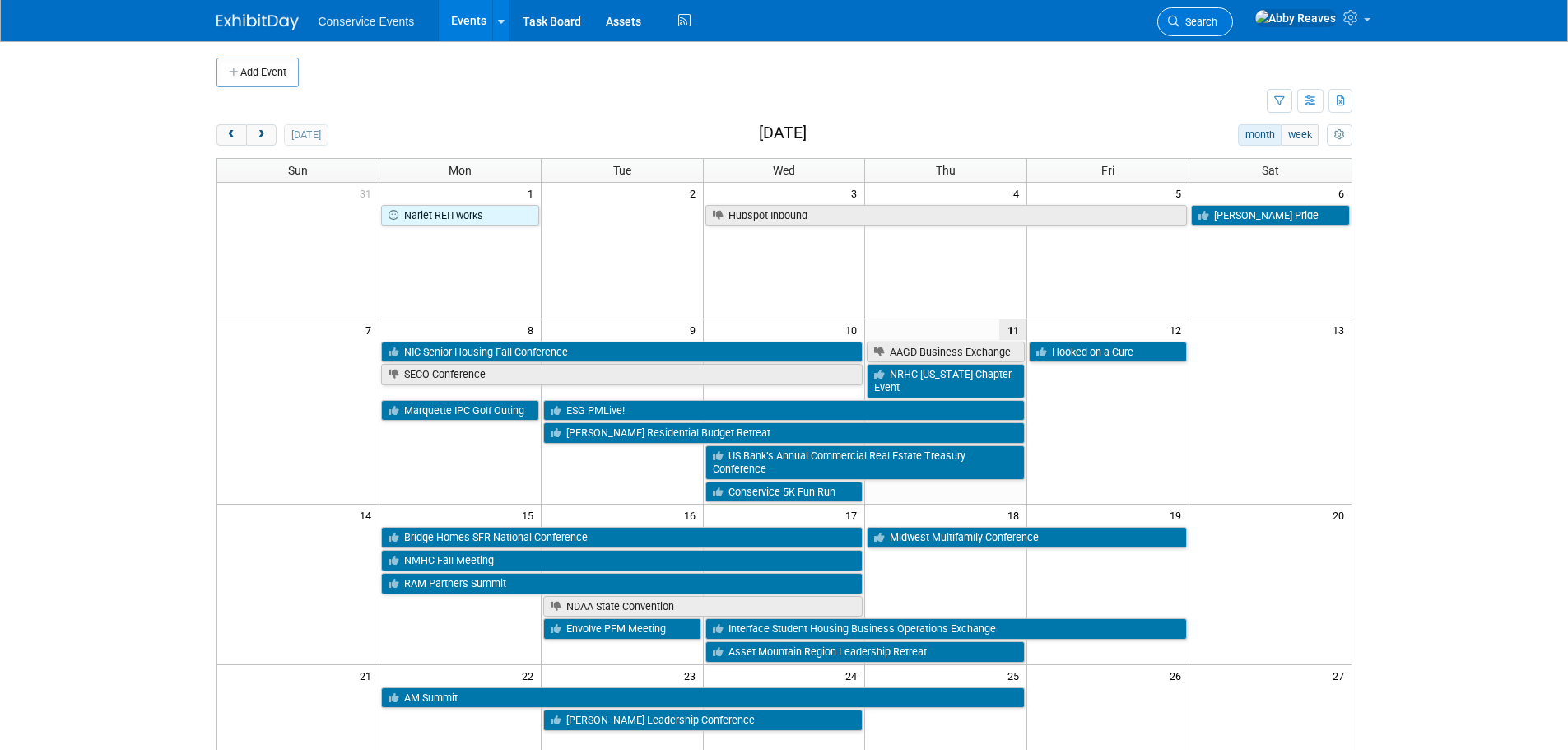
click at [1218, 19] on span "Search" at bounding box center [1198, 22] width 38 height 13
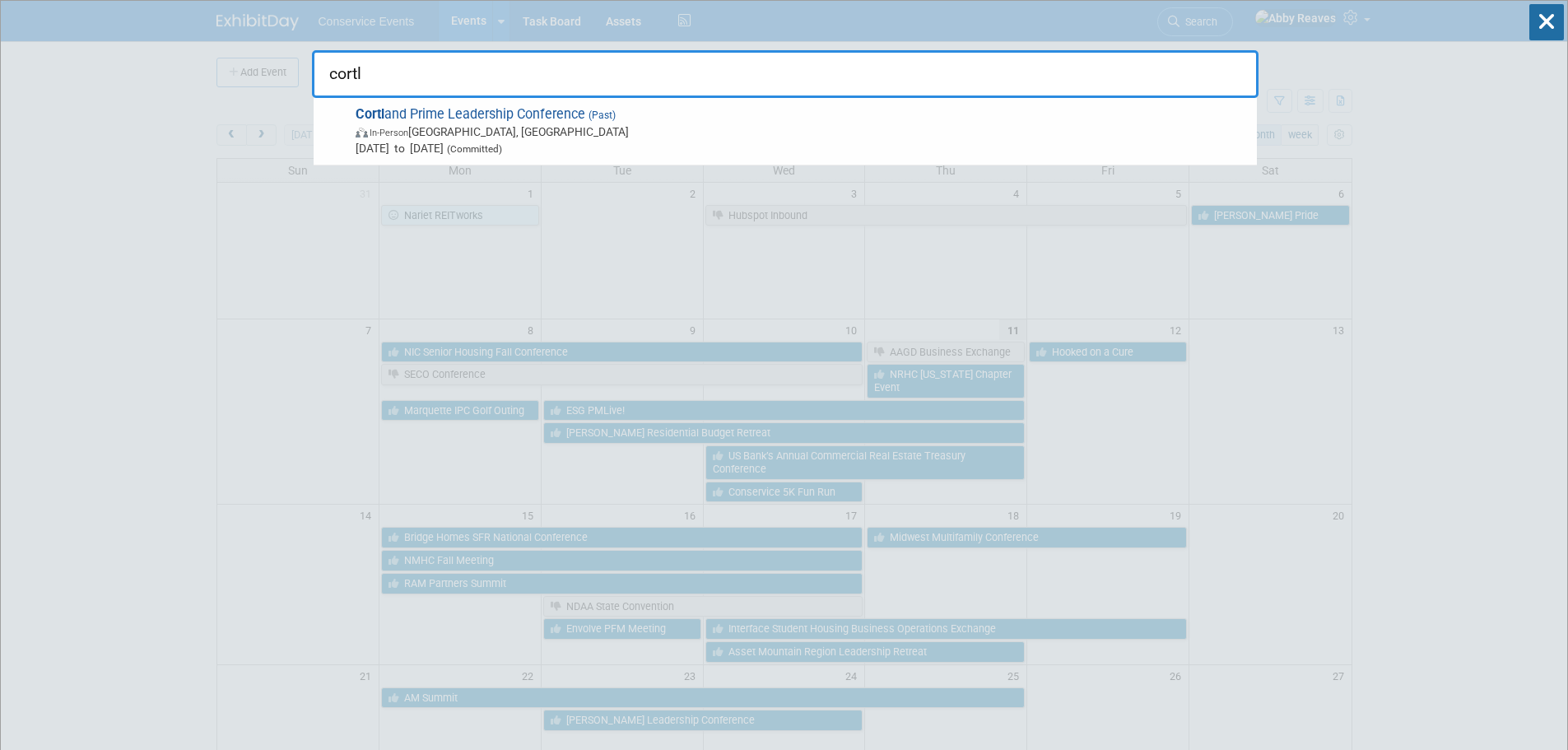
type input "cortl"
